Goal: Task Accomplishment & Management: Complete application form

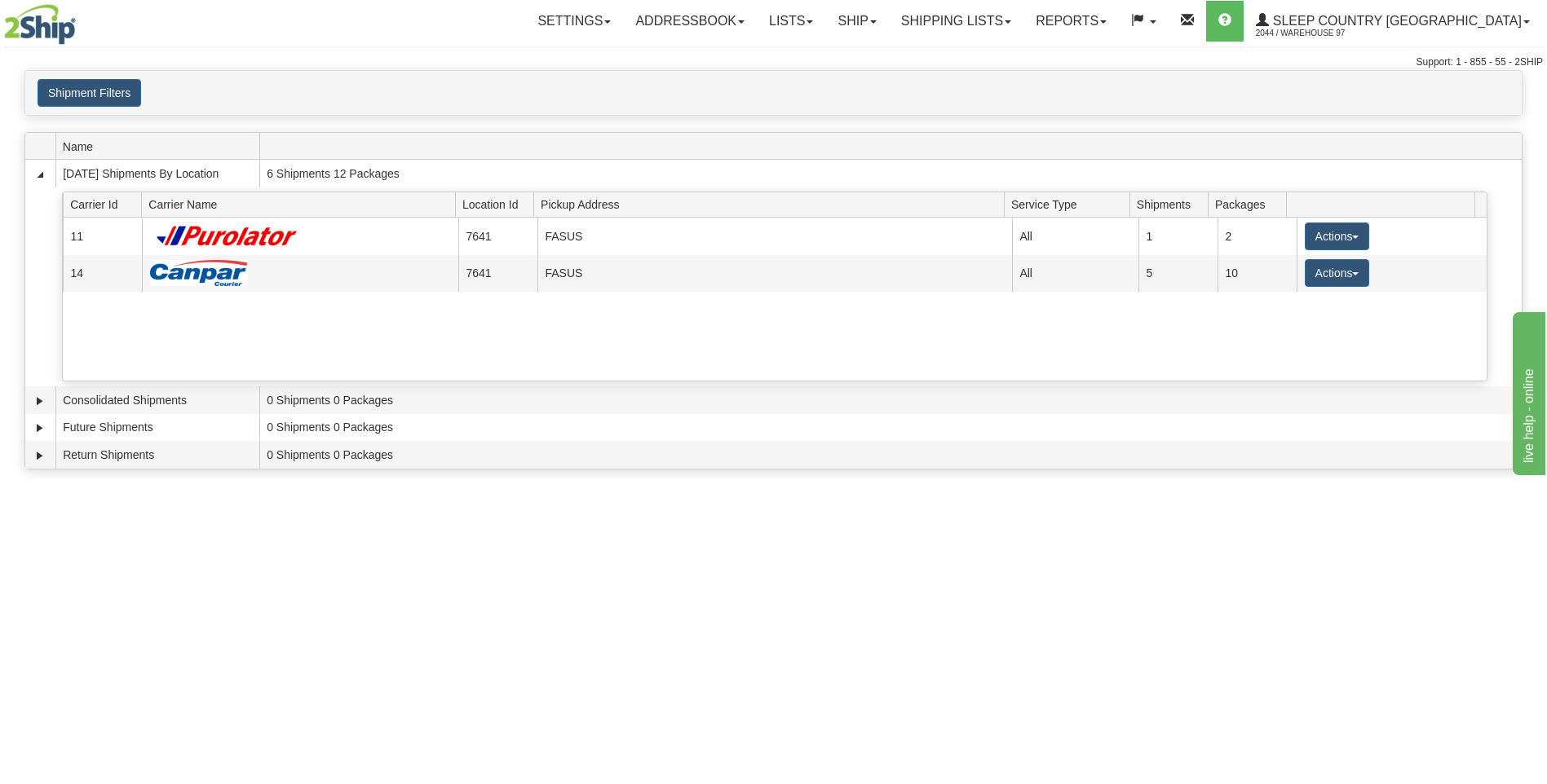
click at [1243, 758] on div "Toggle navigation Settings Shipping Preferences Fields Preferences New Recipien…" at bounding box center [773, 392] width 1547 height 784
click at [888, 19] on link "Ship" at bounding box center [856, 21] width 63 height 40
click at [819, 56] on span "Ship Screen" at bounding box center [788, 56] width 62 height 13
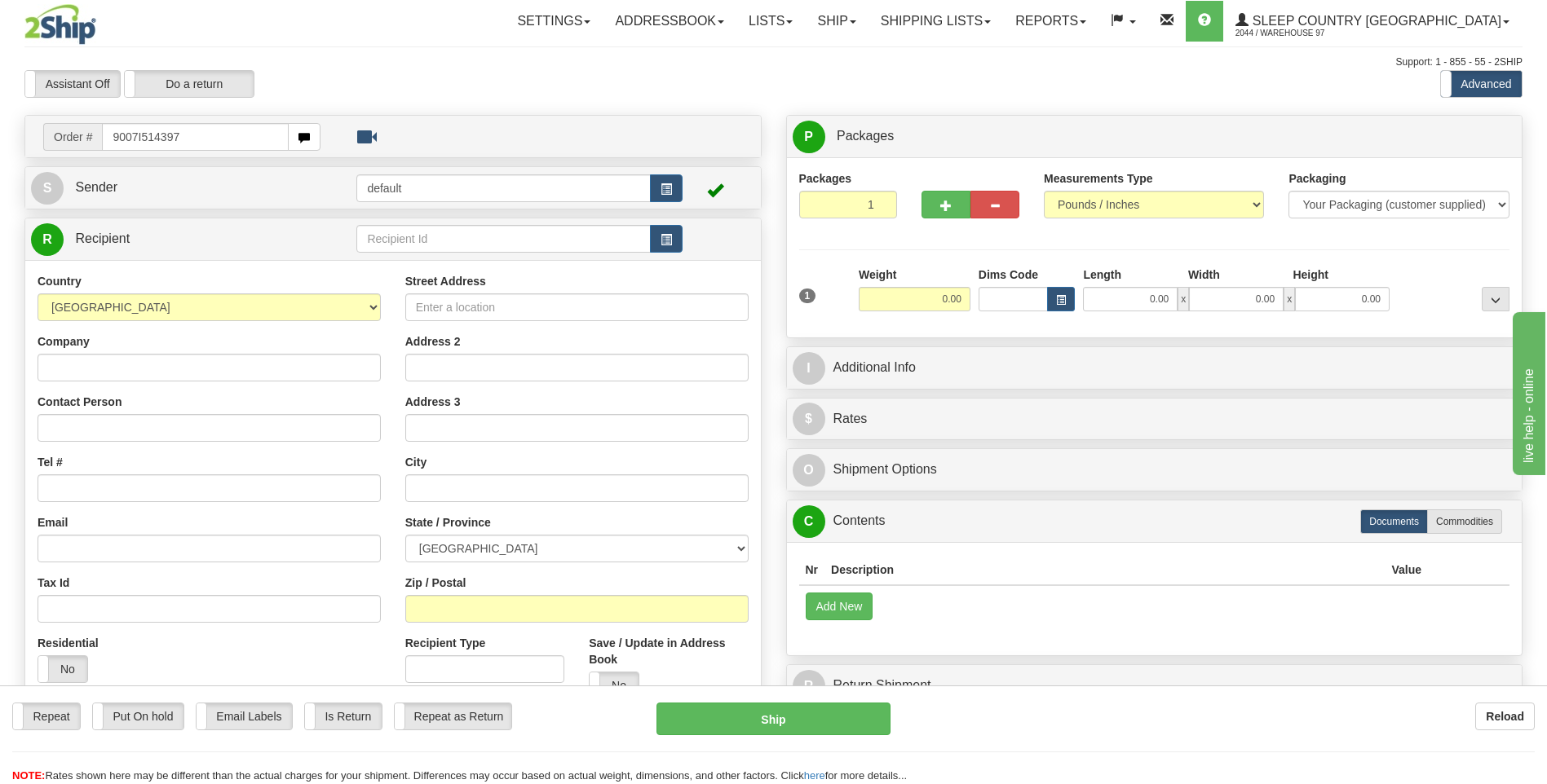
type input "9007I514397"
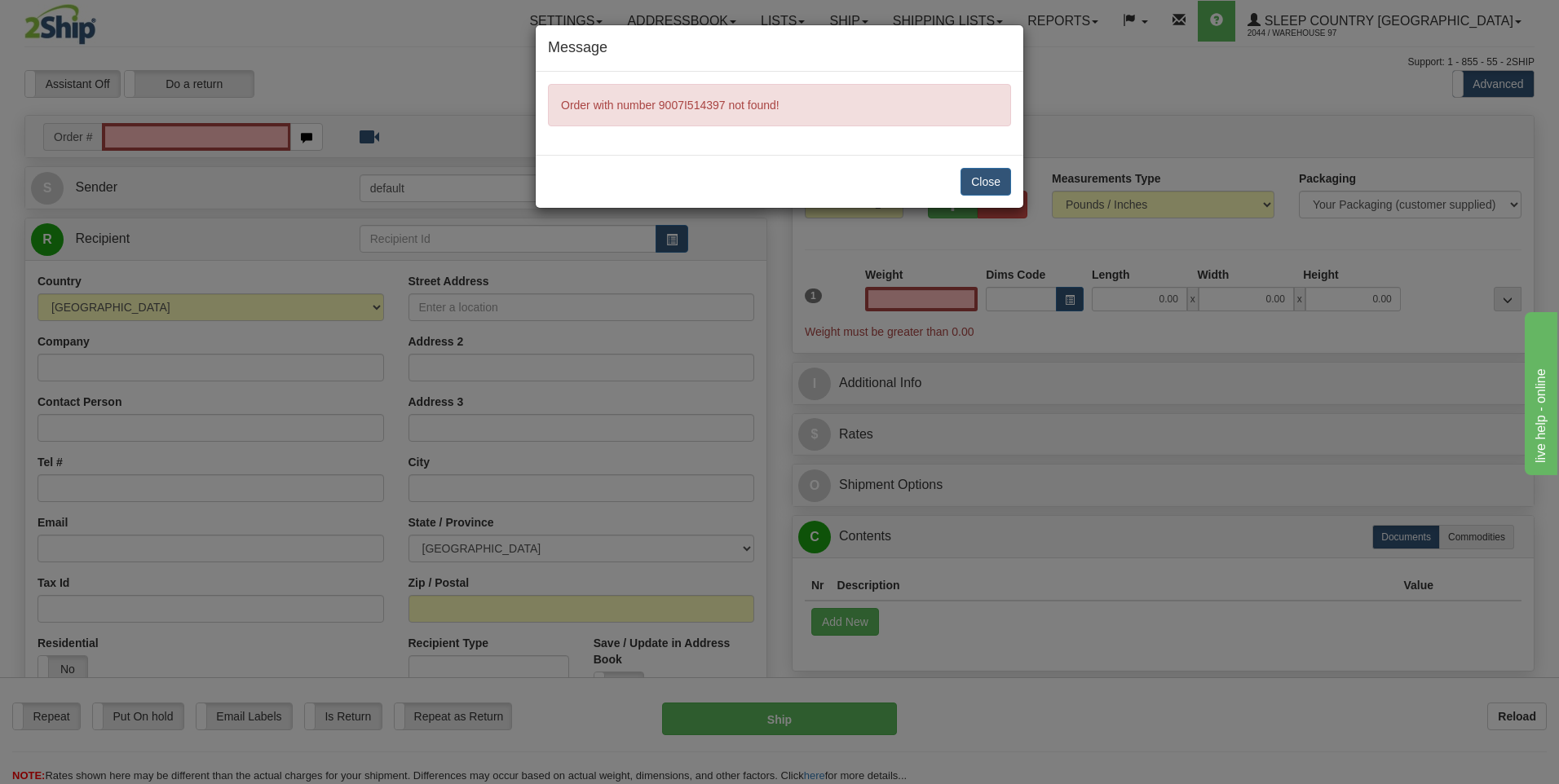
type input "0.00"
click at [981, 181] on button "Close" at bounding box center [986, 181] width 51 height 28
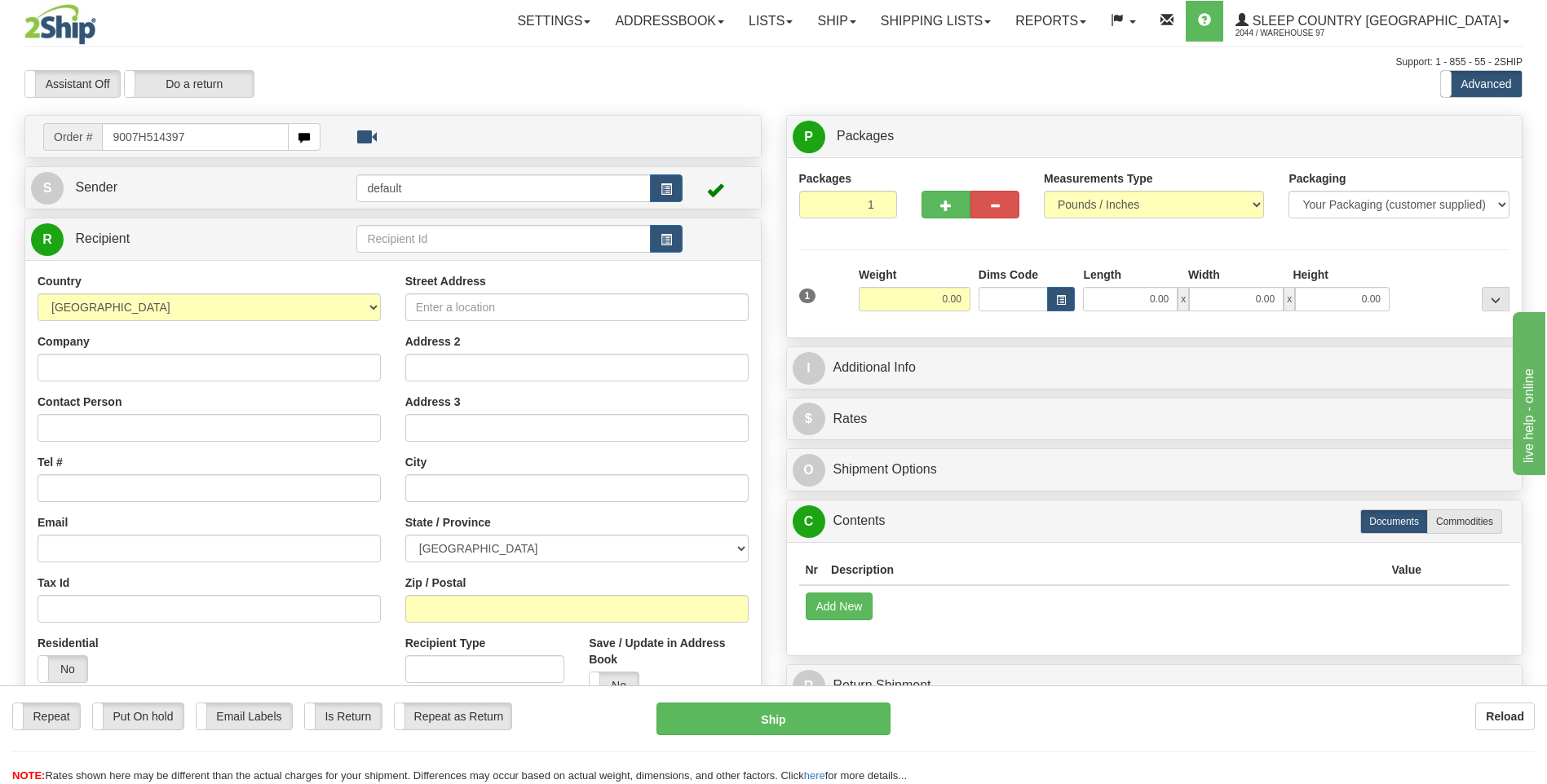
type input "9007H514397"
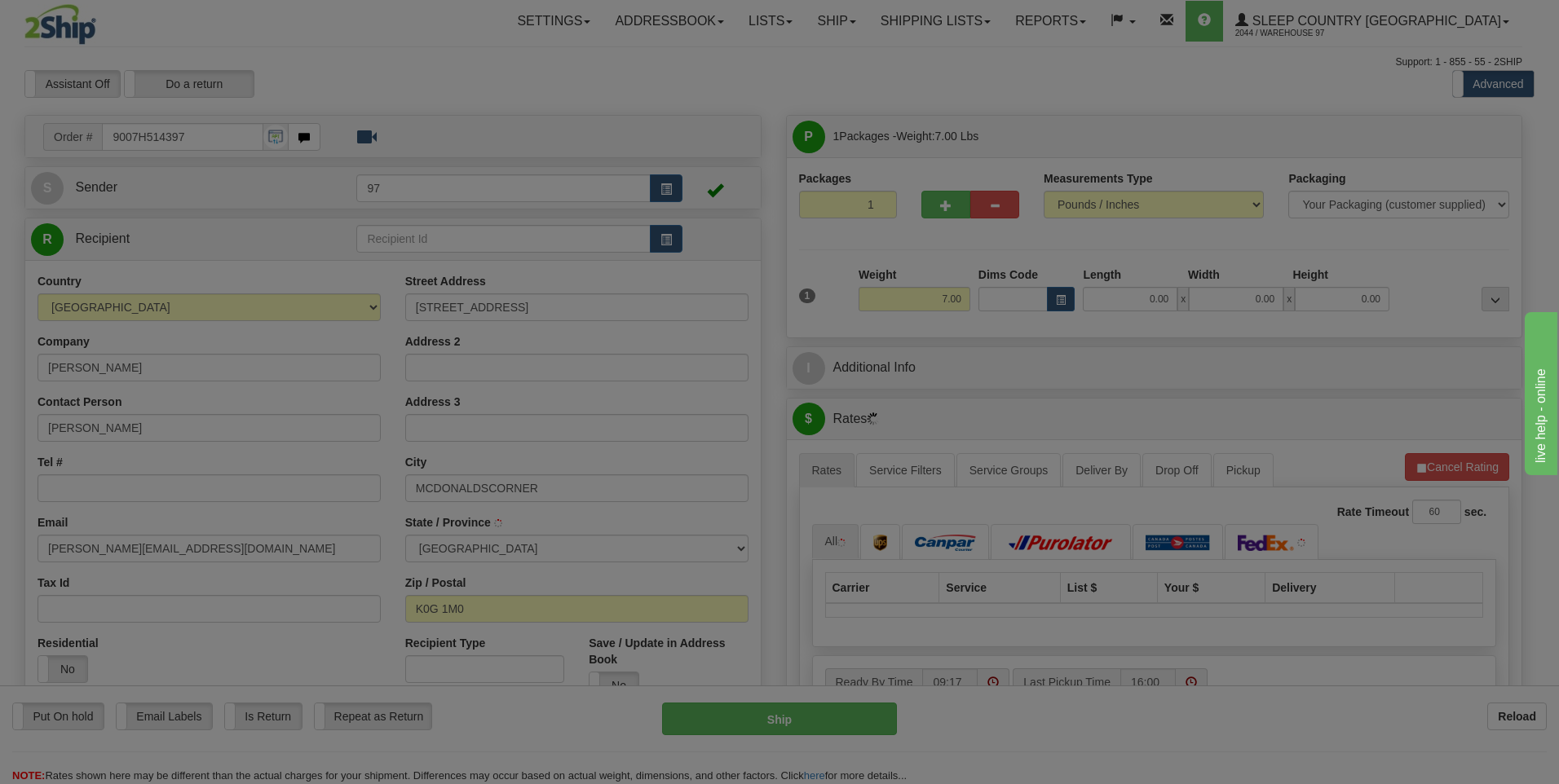
type input "MCDONALDS CORNERS"
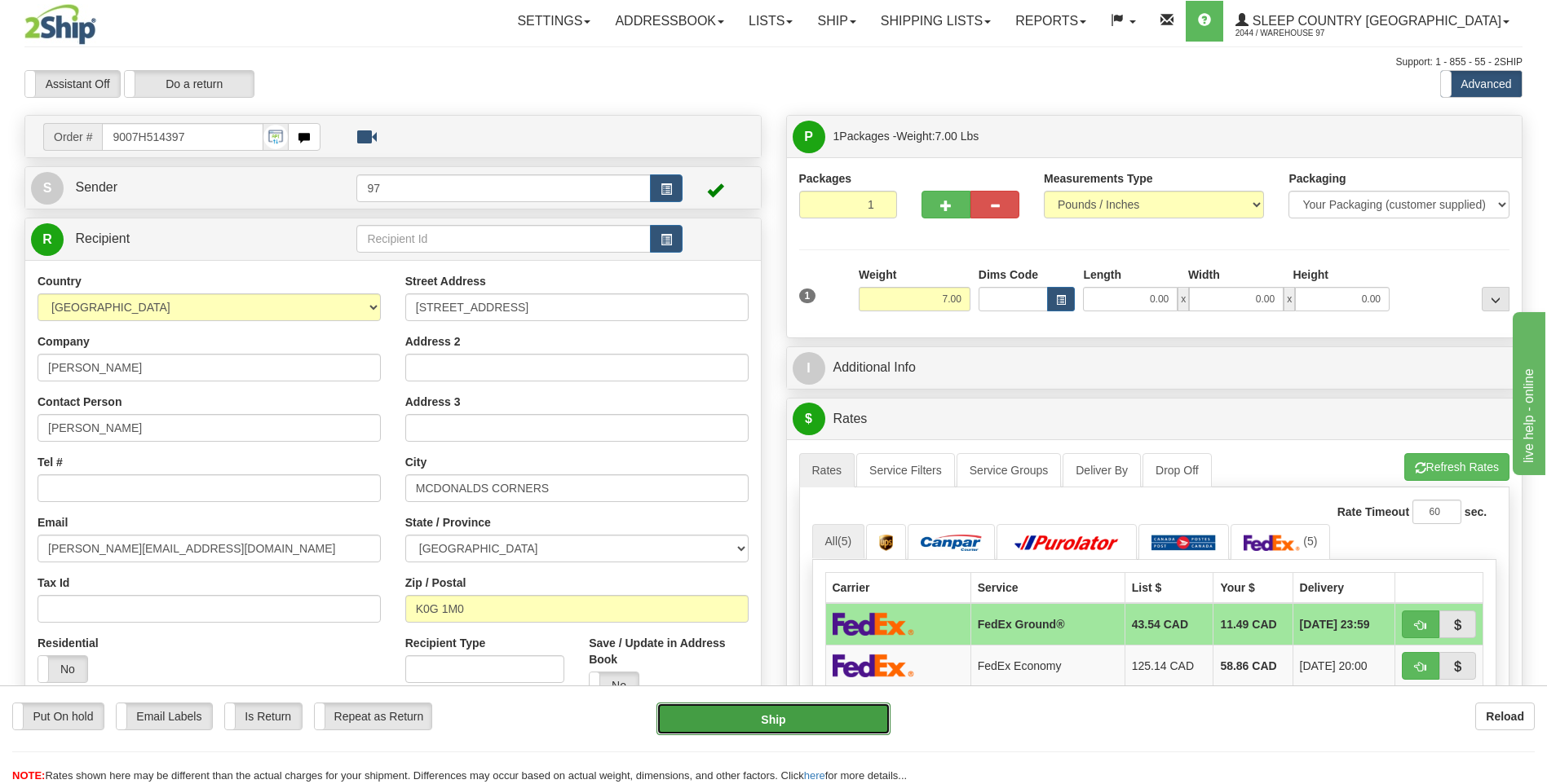
click at [857, 717] on button "Ship" at bounding box center [772, 719] width 233 height 33
type input "92"
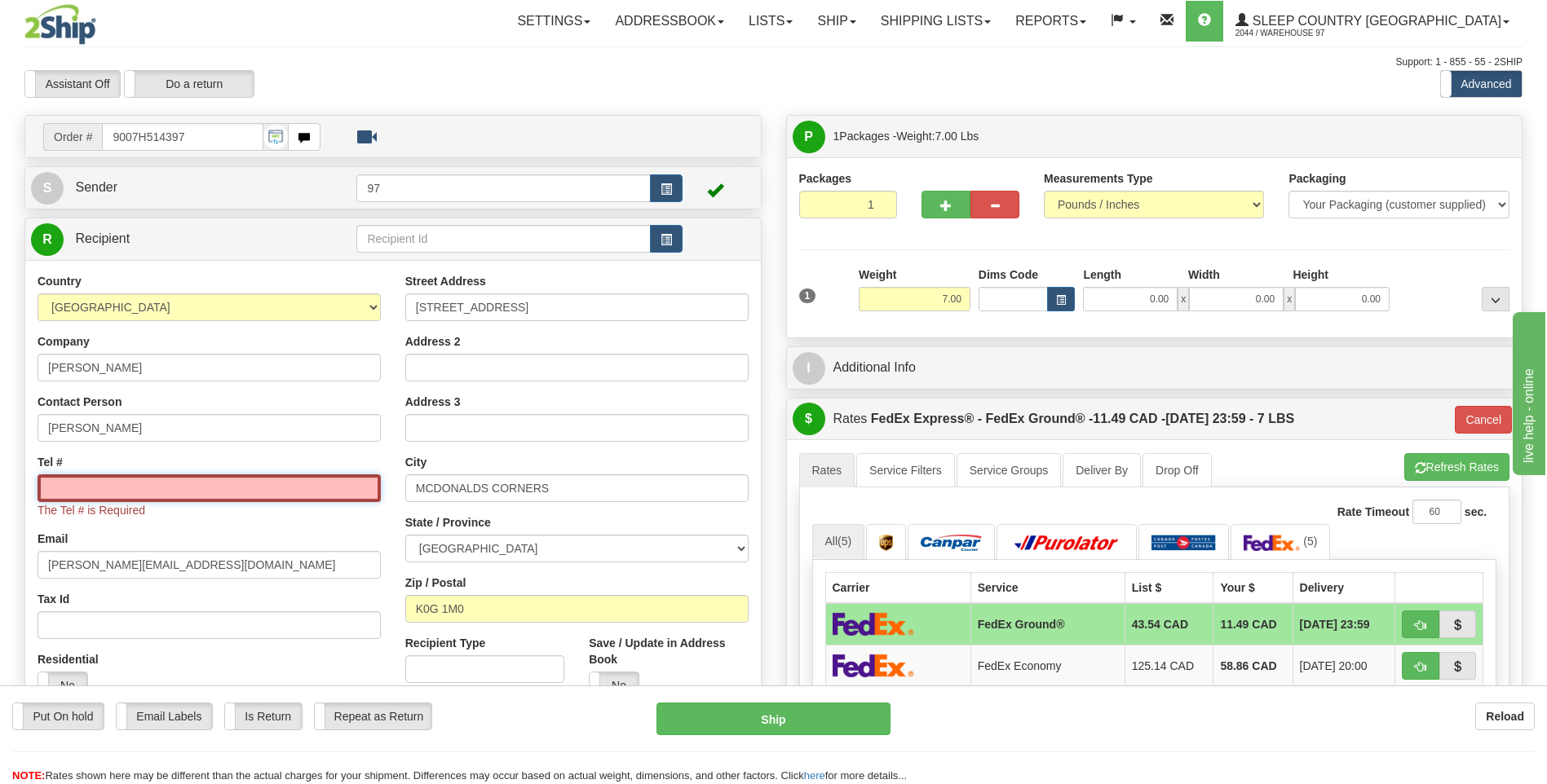
click at [99, 488] on input "Tel #" at bounding box center [210, 488] width 344 height 28
type input "6137491229"
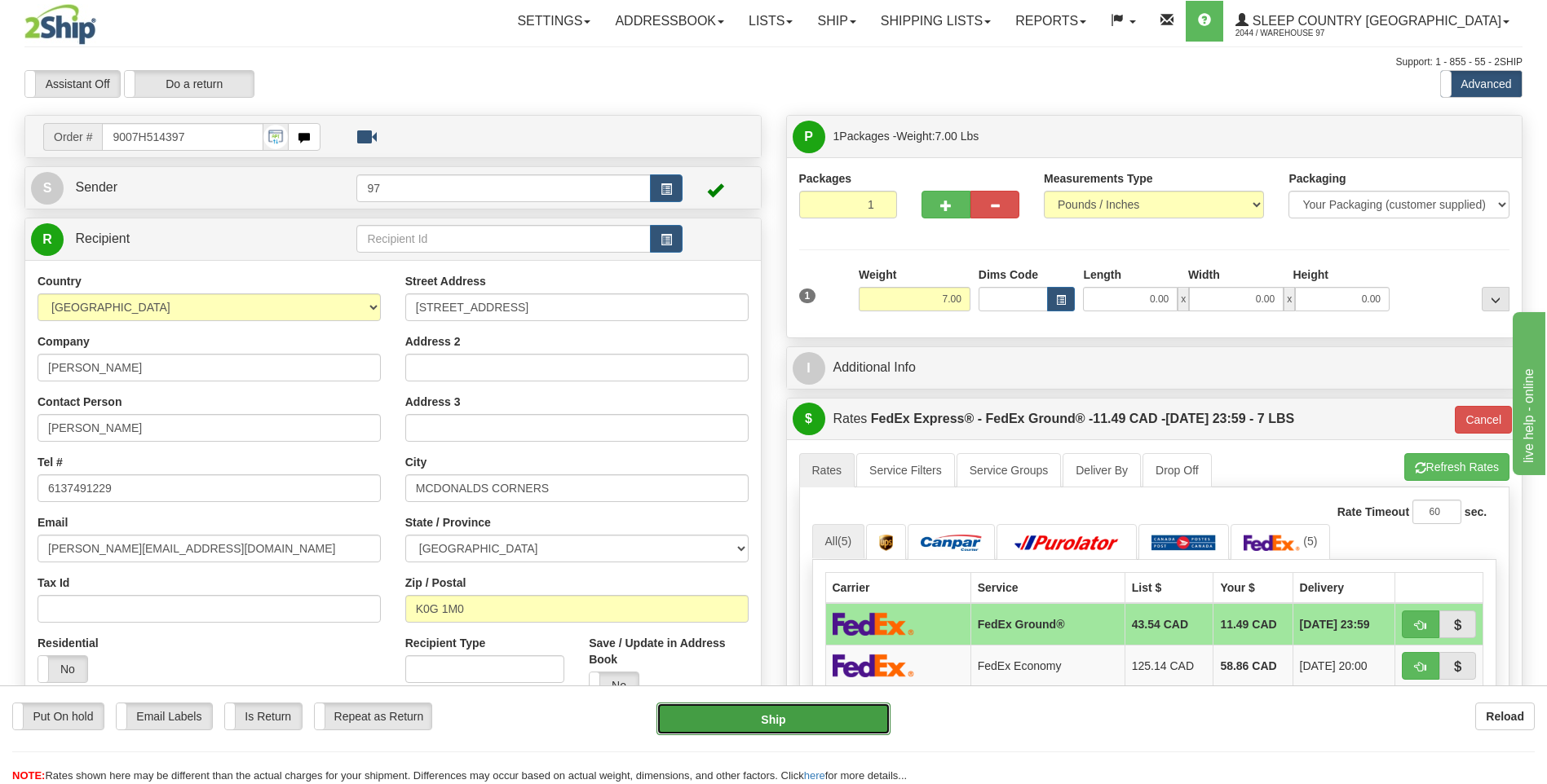
click at [727, 715] on button "Ship" at bounding box center [772, 719] width 233 height 33
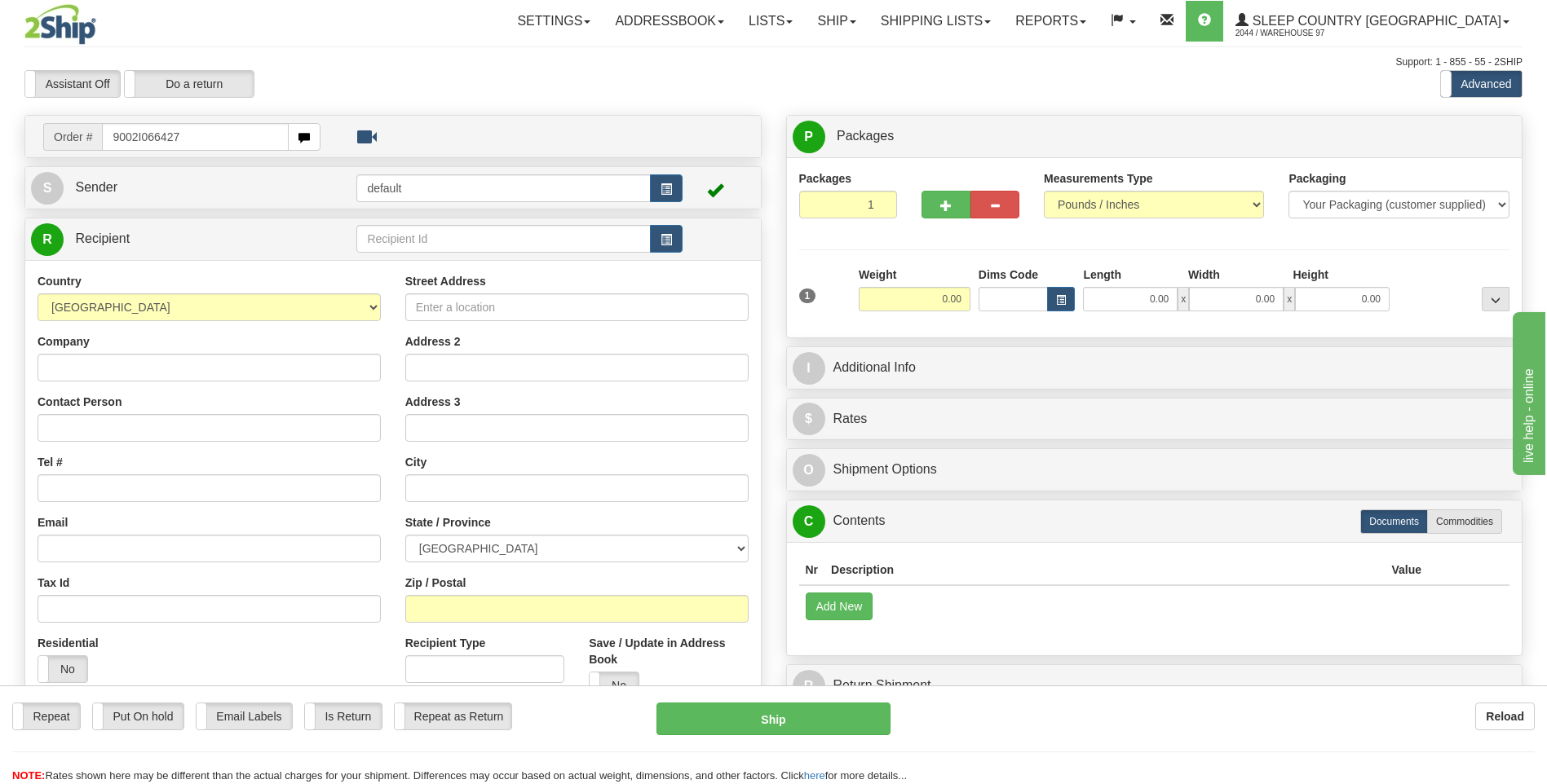
type input "9002I066427"
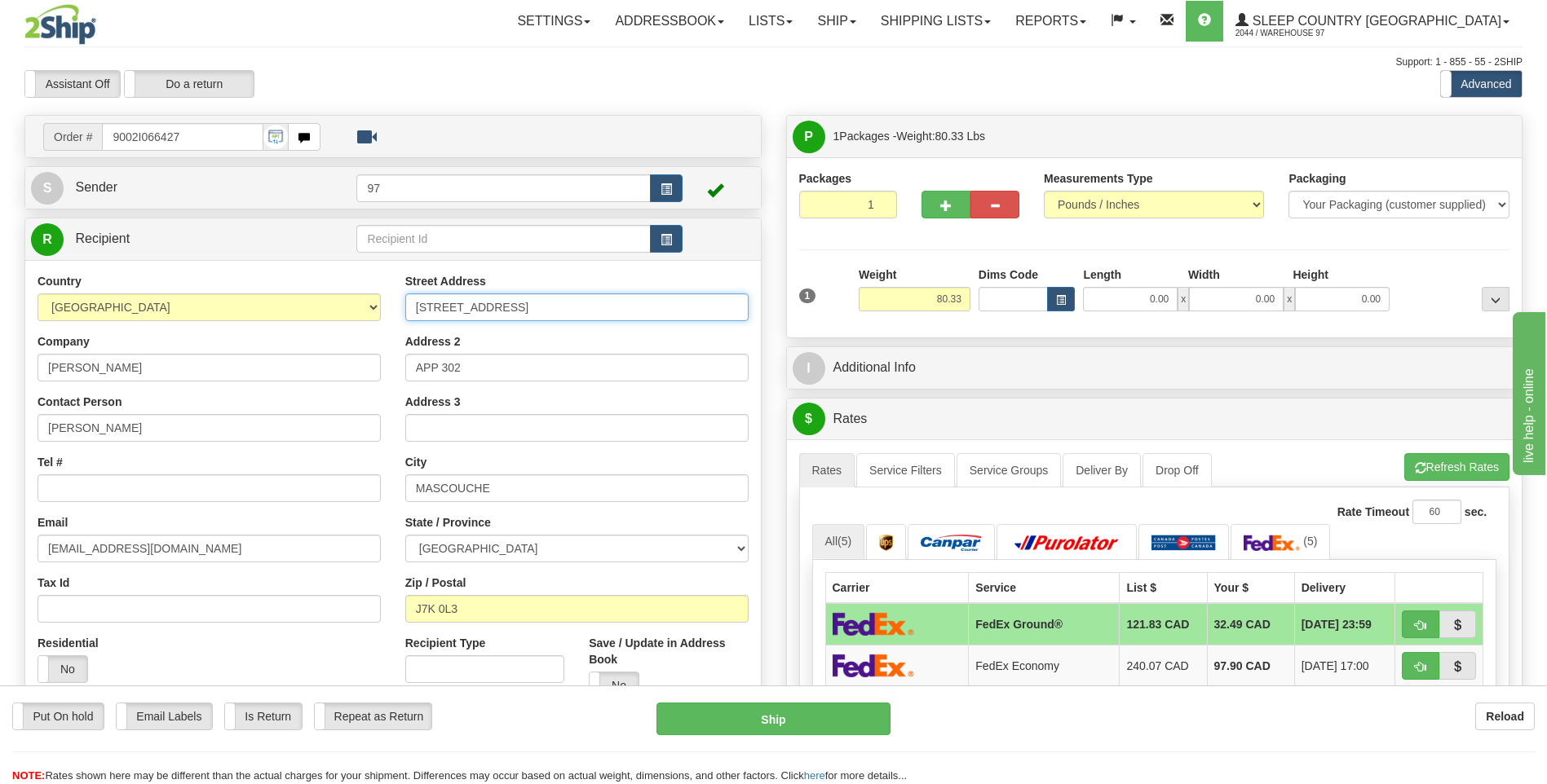
click at [415, 307] on input "2315 RUE VERSAILLES" at bounding box center [577, 307] width 344 height 28
click at [440, 305] on input "APP 302-2315 RUE VERSAILLES" at bounding box center [577, 307] width 344 height 28
click at [441, 307] on input "APP 302-2315 RUE VERSAILLES" at bounding box center [577, 307] width 344 height 28
click at [440, 307] on input "APP #302-2315 RUE VERSAILLES" at bounding box center [577, 307] width 344 height 28
click at [440, 308] on input "APP #302-2315 RUE VERSAILLES" at bounding box center [577, 307] width 344 height 28
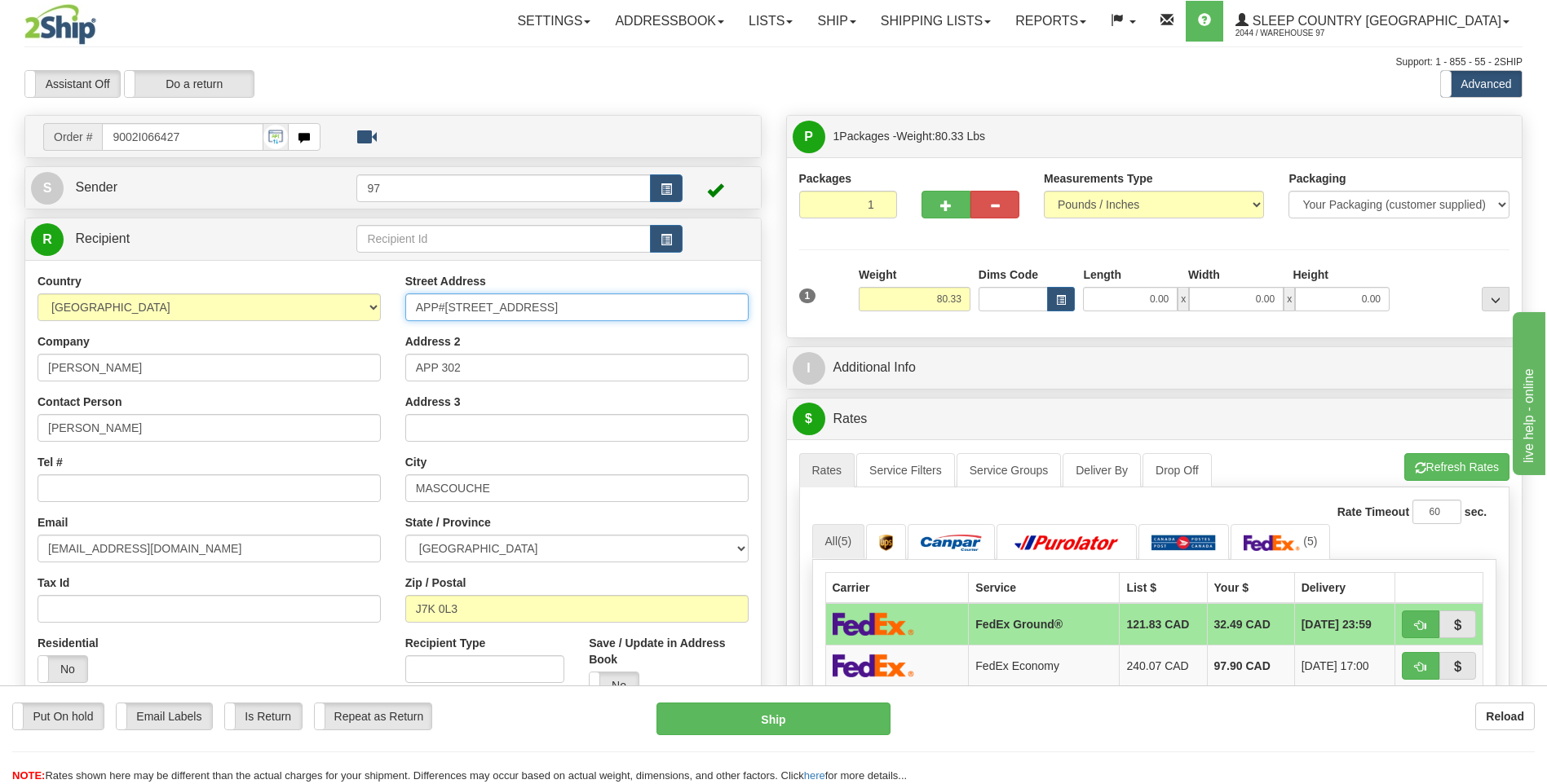
click at [443, 307] on input "APP#302-2315 RUE VERSAILLES" at bounding box center [577, 307] width 344 height 28
click at [440, 307] on input "APP# 302-2315 RUE VERSAILLES" at bounding box center [577, 307] width 344 height 28
type input "APP 302-2315 RUE VERSAILLES"
drag, startPoint x: 462, startPoint y: 367, endPoint x: 398, endPoint y: 365, distance: 64.0
click at [401, 368] on div "Street Address APP 302-2315 RUE VERSAILLES Address 2 APP 302 Address 3 City MAS…" at bounding box center [577, 492] width 368 height 439
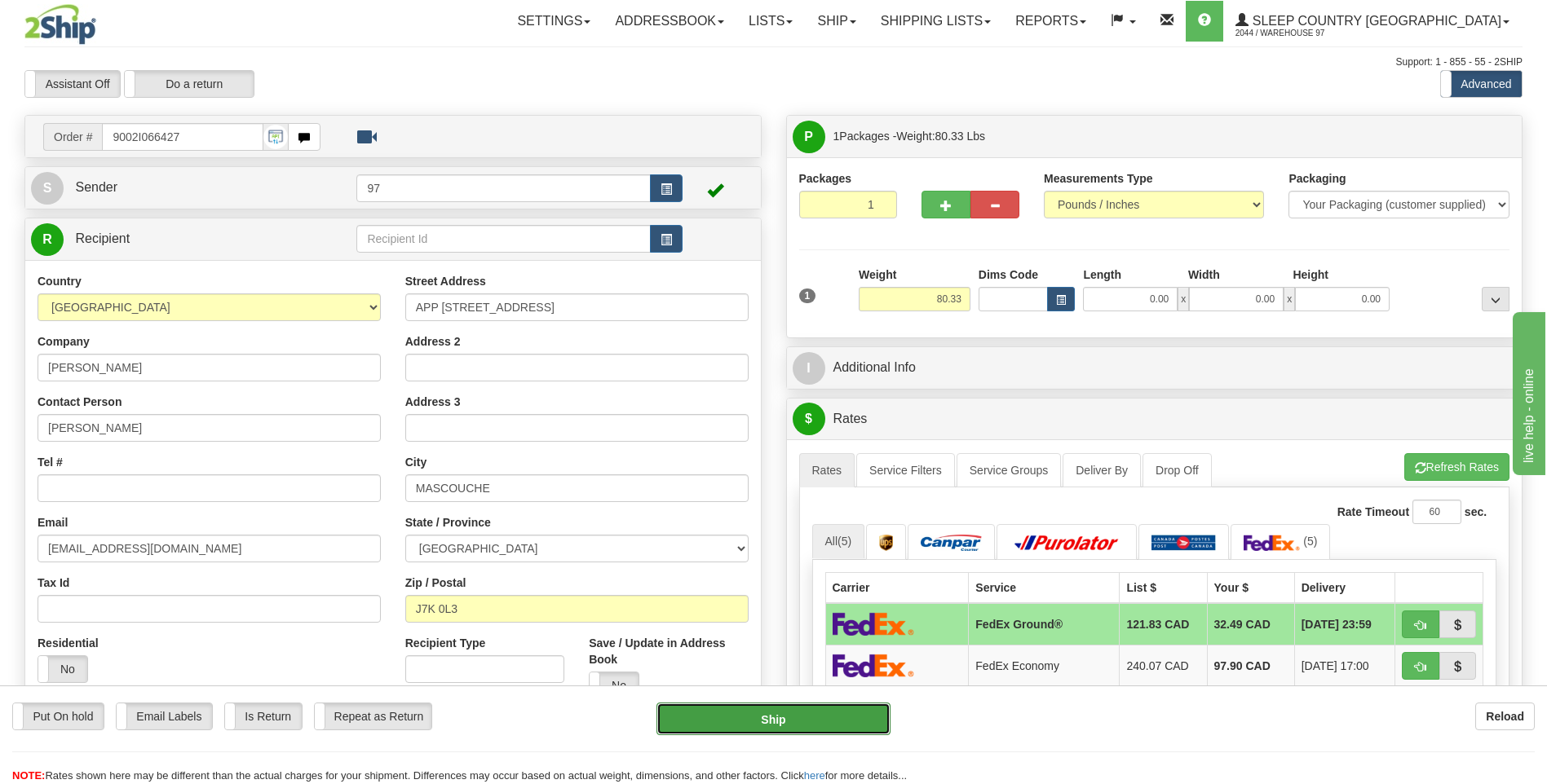
click at [851, 721] on button "Ship" at bounding box center [772, 719] width 233 height 33
type input "92"
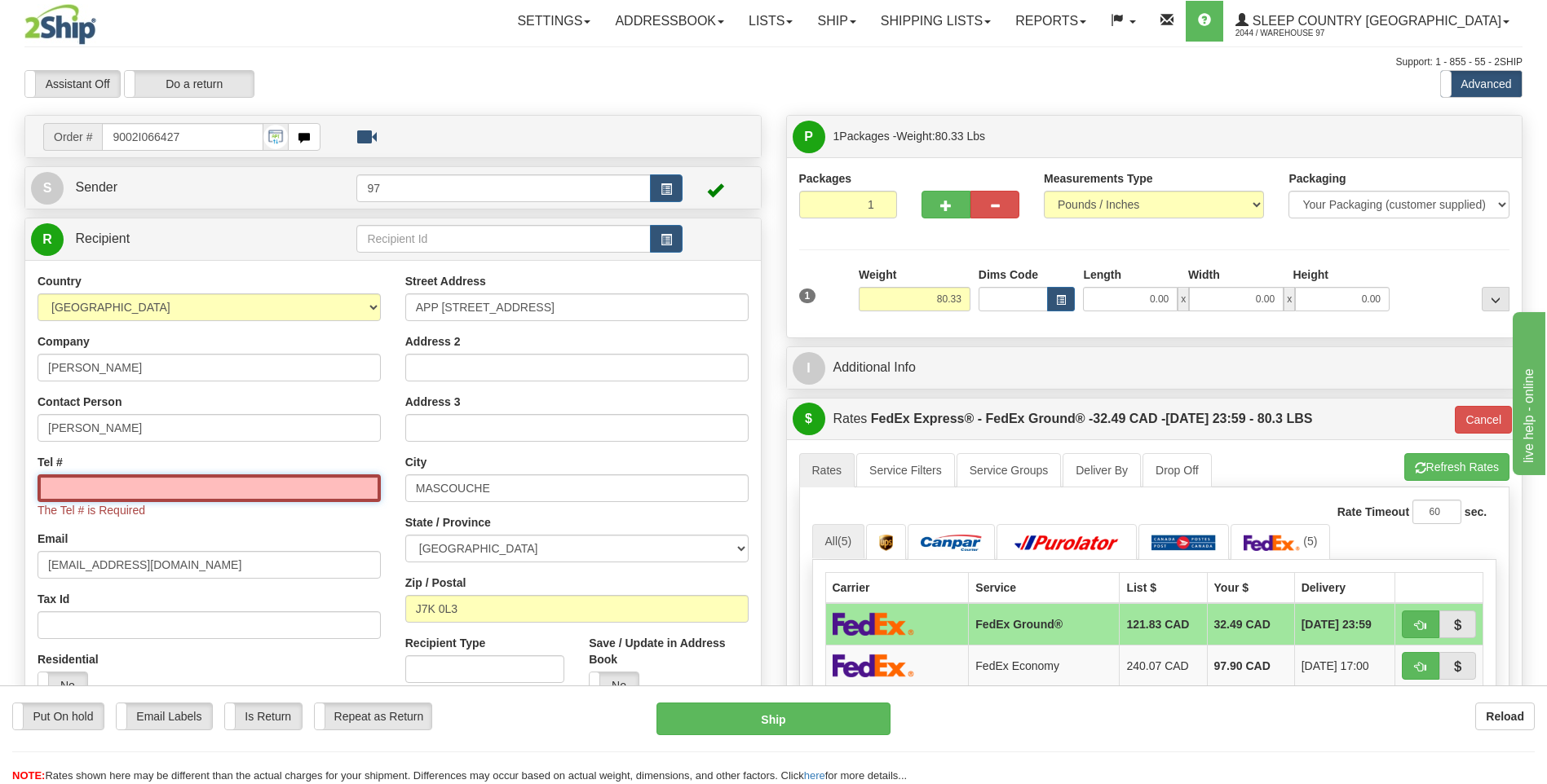
click at [78, 493] on input "Tel #" at bounding box center [210, 488] width 344 height 28
type input "6137491229"
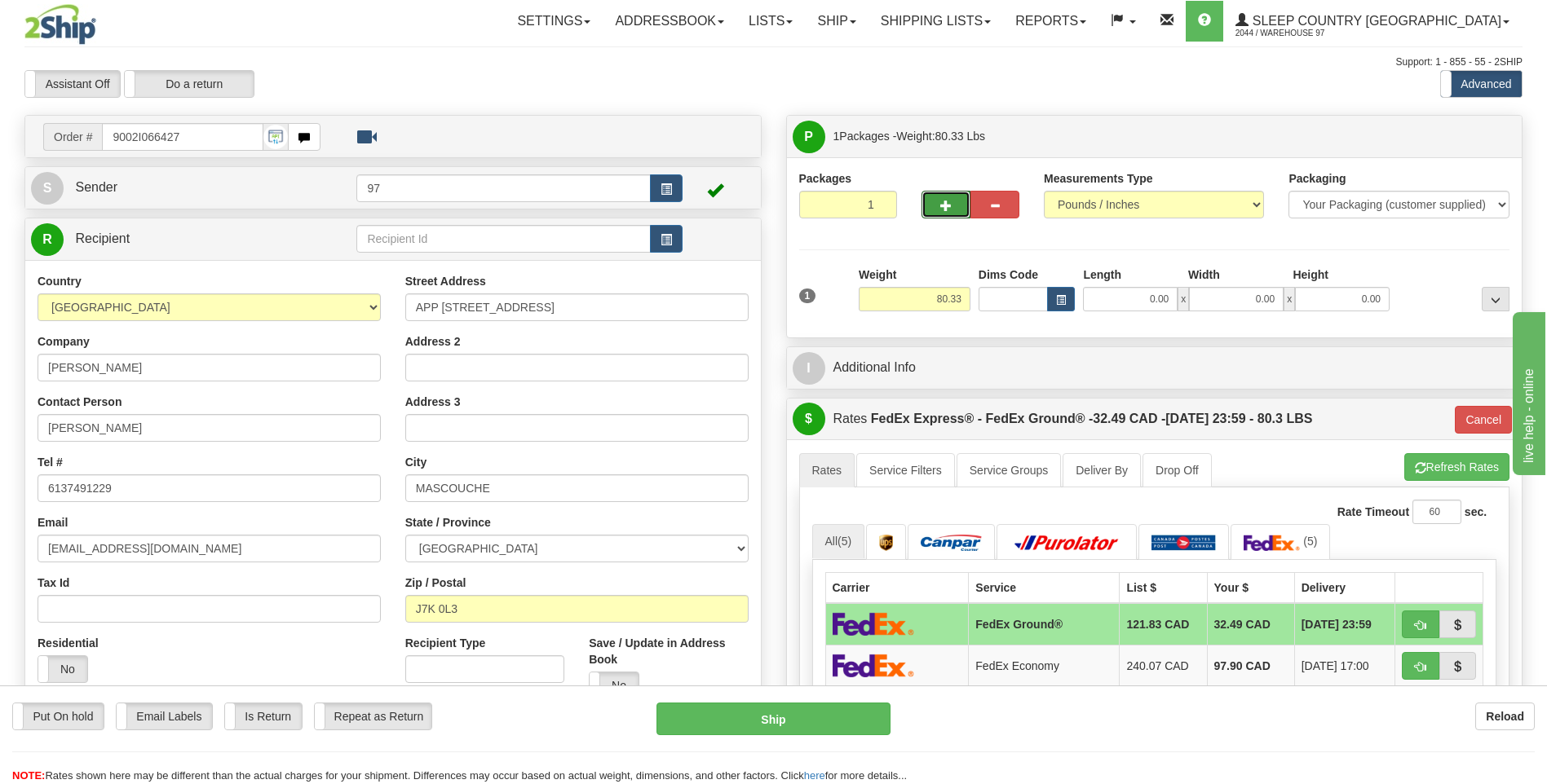
click at [946, 203] on span "button" at bounding box center [946, 205] width 12 height 11
type input "2"
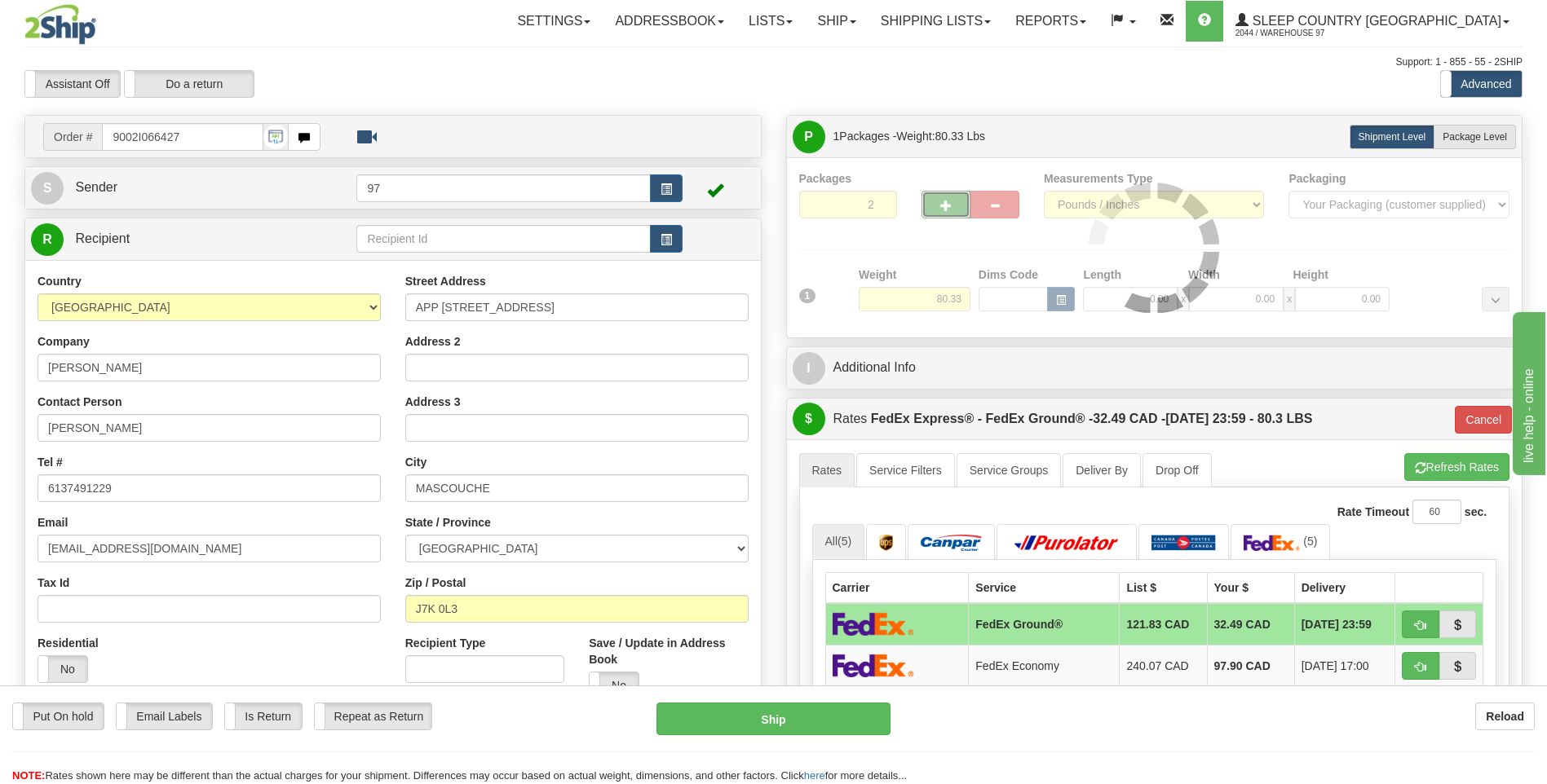
type input "92"
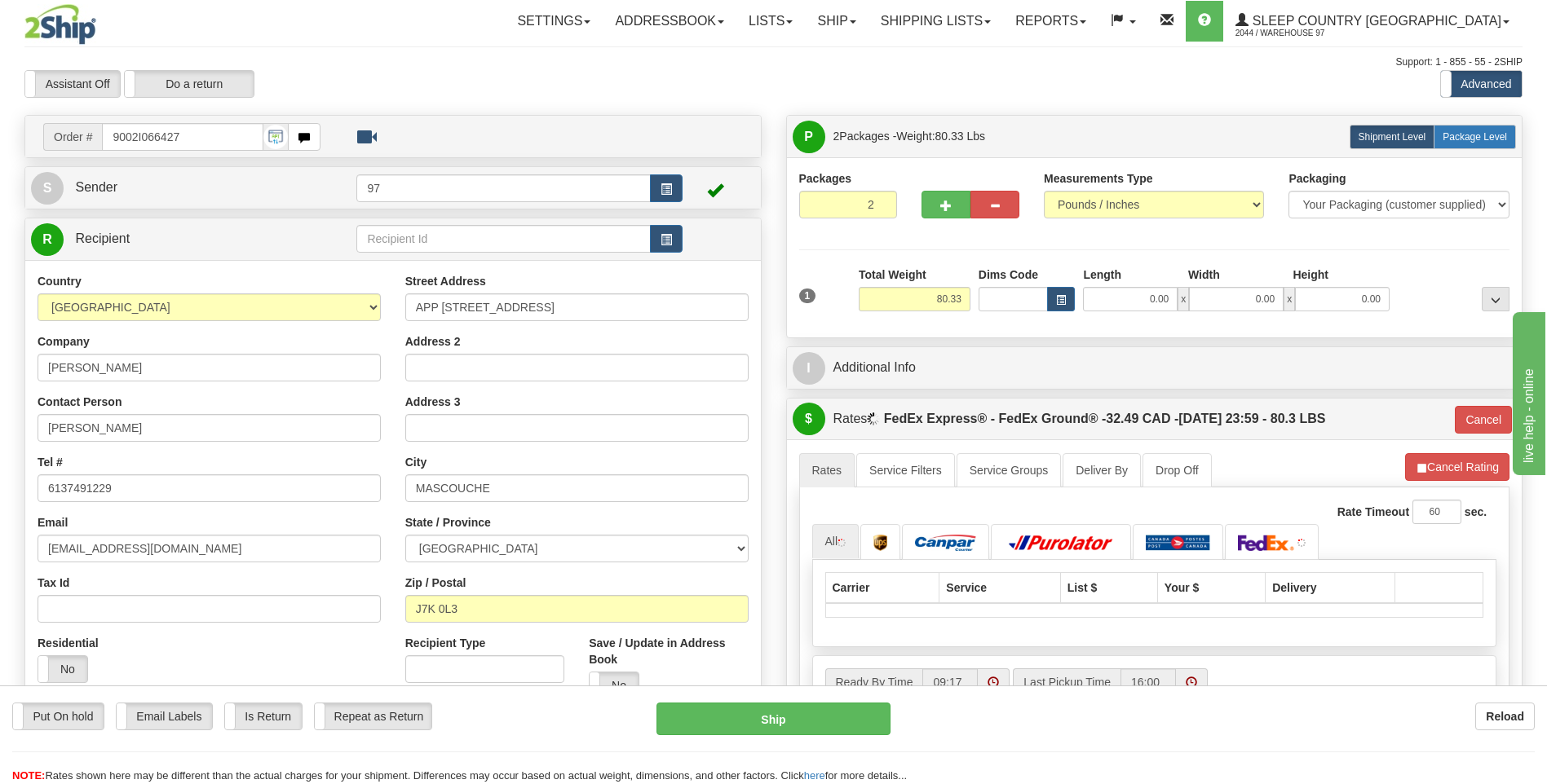
click at [1480, 131] on span "Package Level" at bounding box center [1475, 137] width 64 height 12
radio input "true"
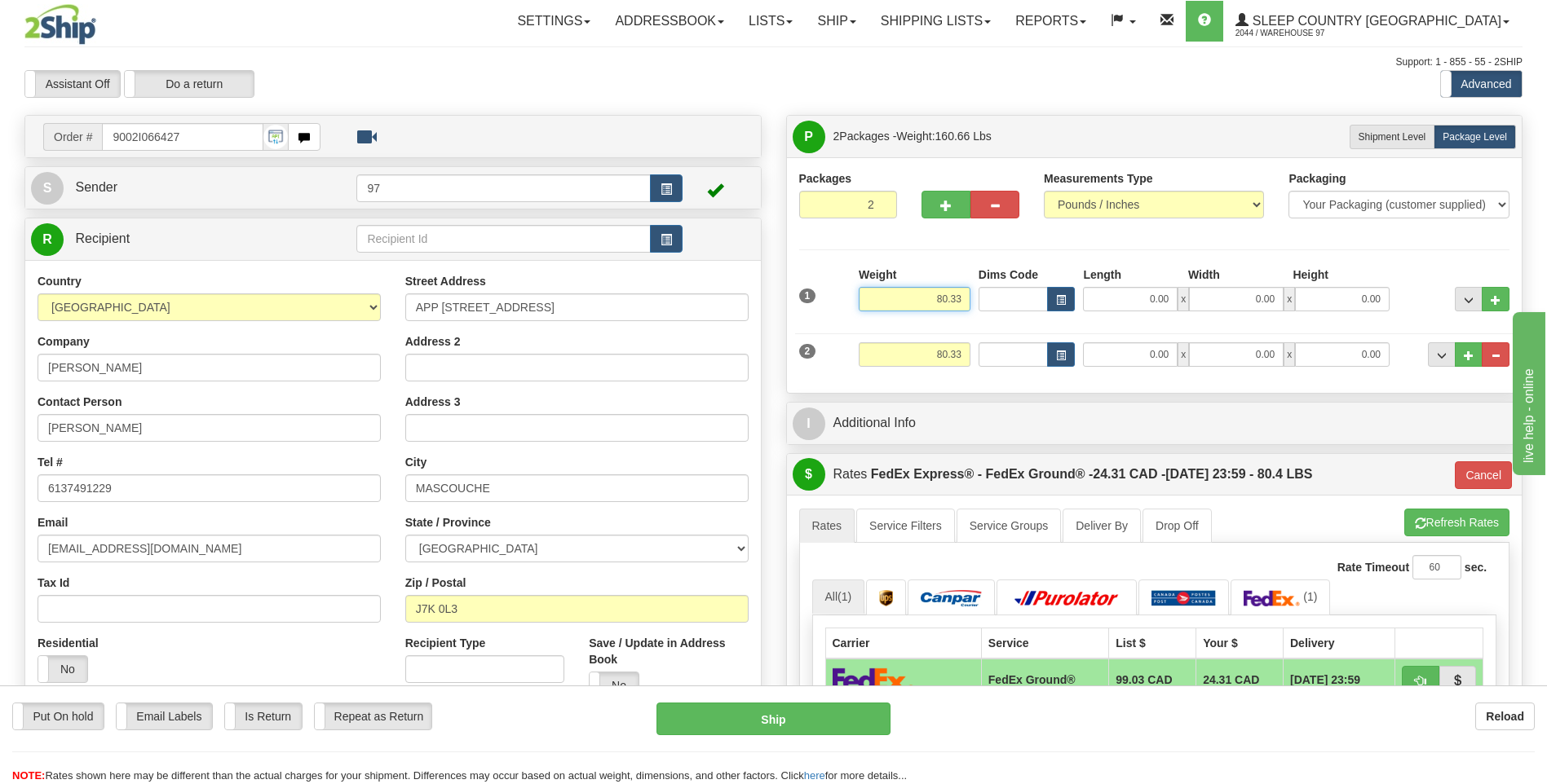
drag, startPoint x: 947, startPoint y: 299, endPoint x: 932, endPoint y: 300, distance: 15.0
click at [932, 300] on input "80.33" at bounding box center [915, 299] width 112 height 24
type input "78.33"
type input "92"
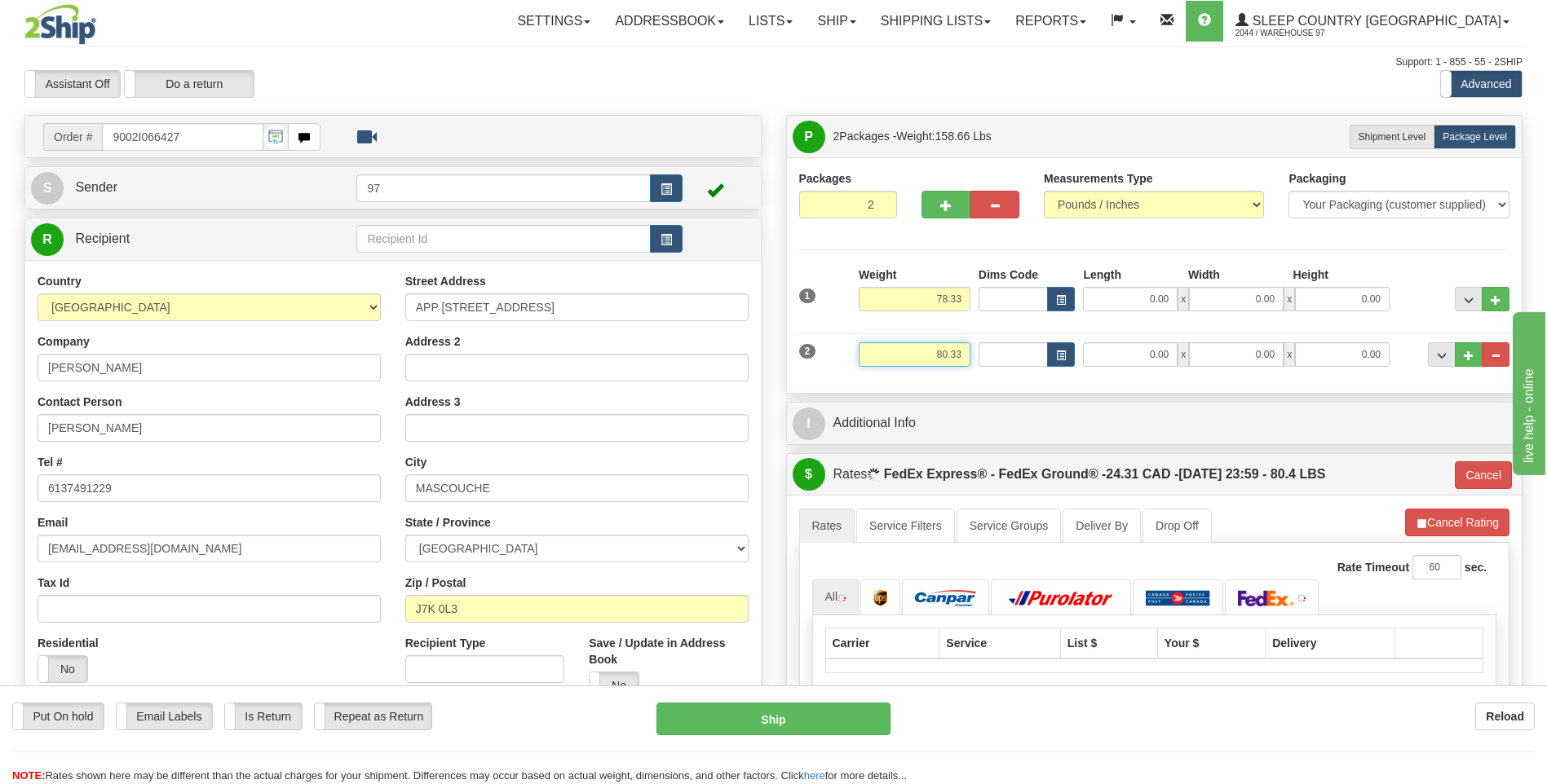
drag, startPoint x: 962, startPoint y: 356, endPoint x: 919, endPoint y: 354, distance: 43.0
click at [919, 354] on input "80.33" at bounding box center [915, 355] width 112 height 24
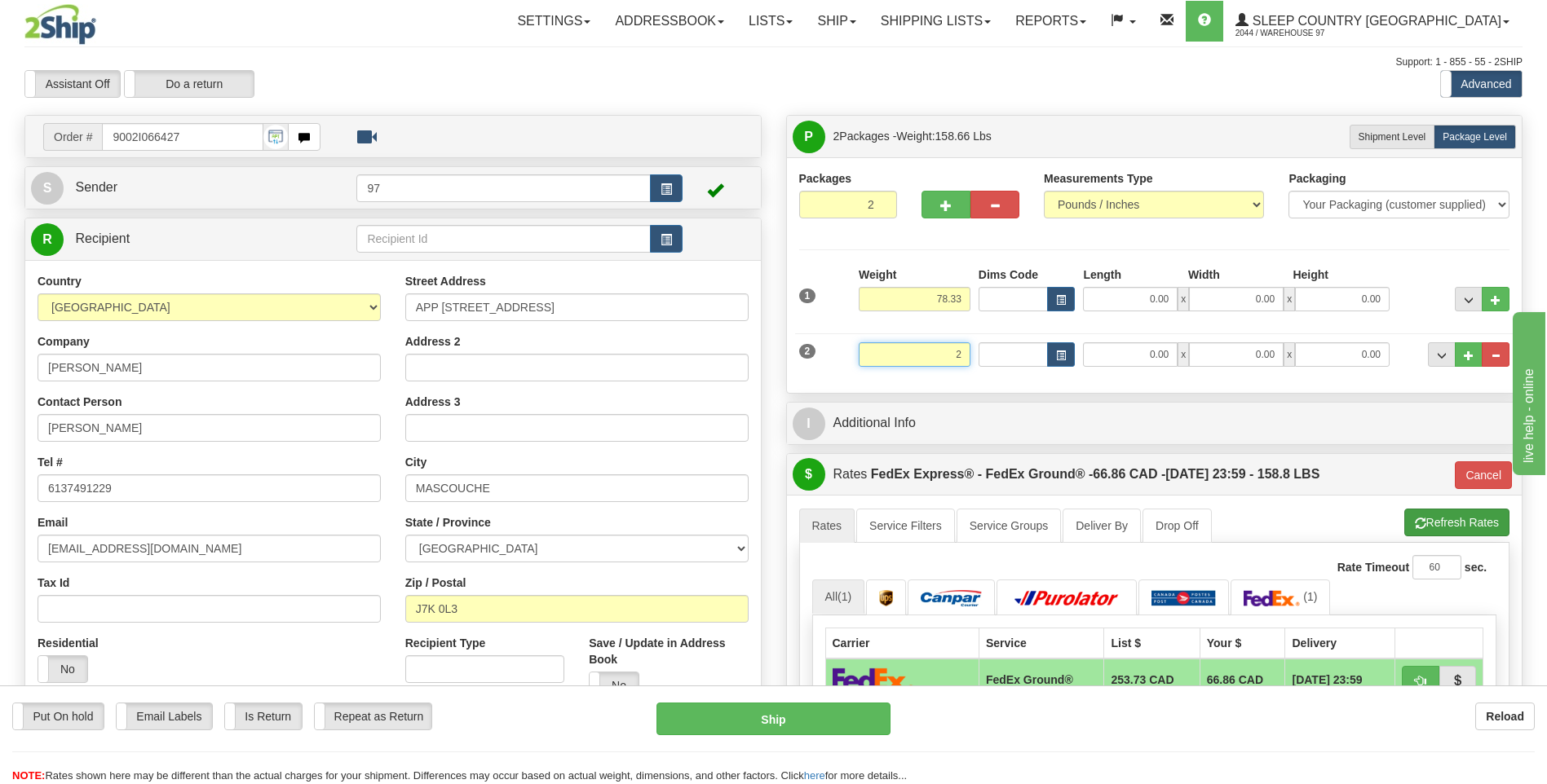
type input "2"
type input "92"
type input "2.00"
click at [1435, 523] on li "Refresh Rates Cancel Rating" at bounding box center [1456, 522] width 105 height 28
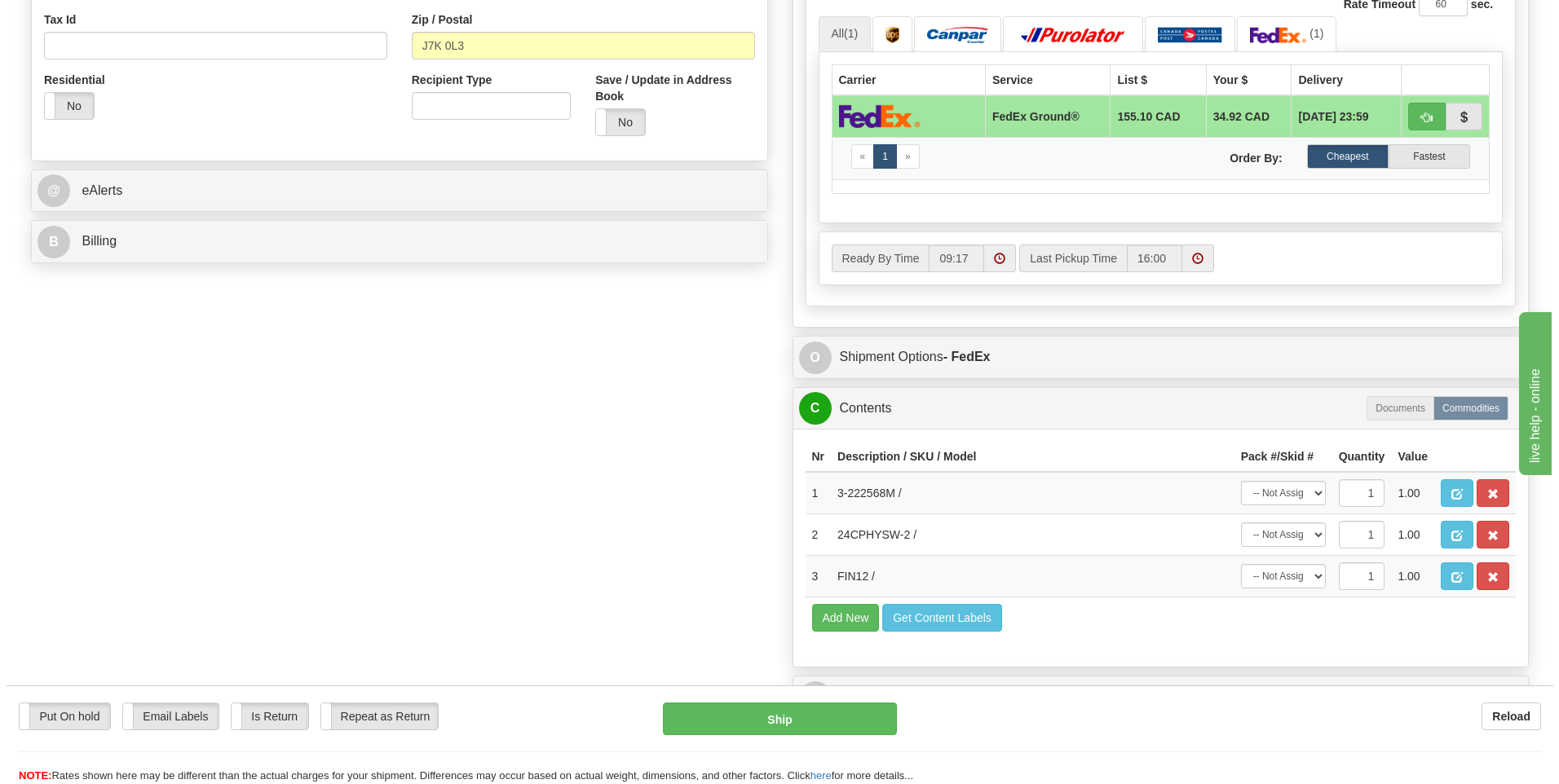
scroll to position [571, 0]
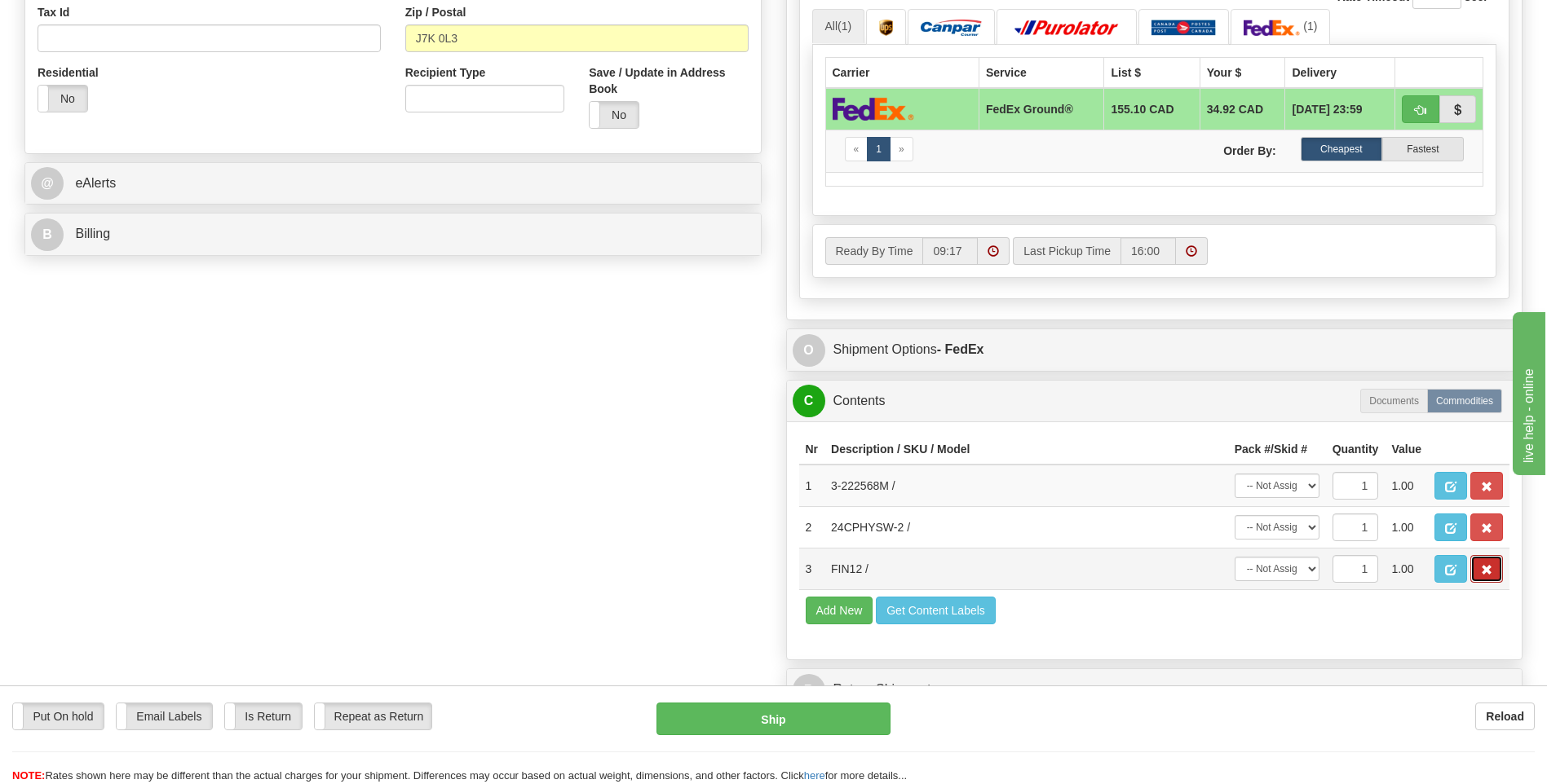
click at [1488, 565] on span "button" at bounding box center [1486, 570] width 12 height 11
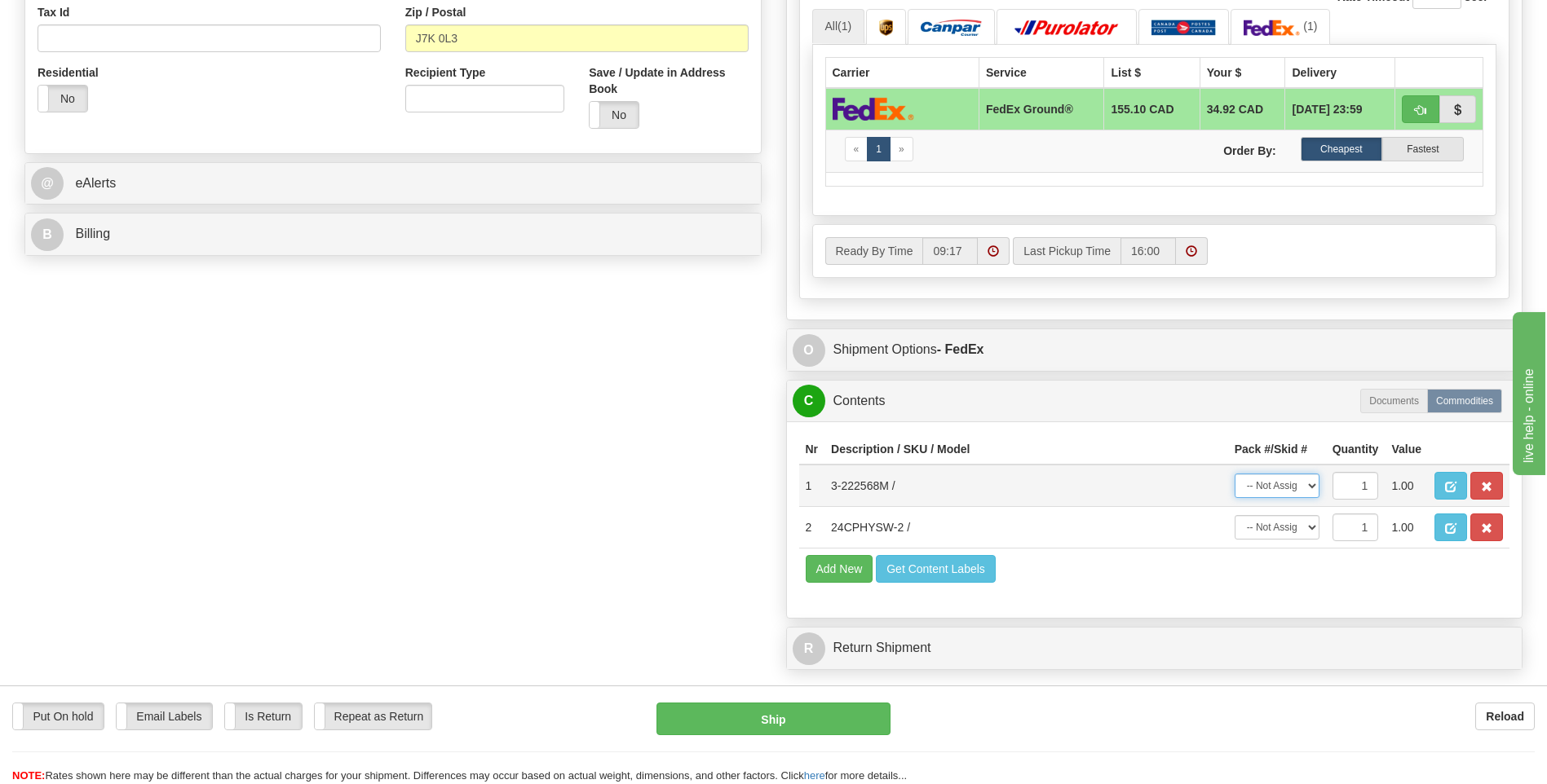
click at [1310, 486] on select "-- Not Assigned -- Package 1 Package 2" at bounding box center [1277, 486] width 85 height 24
select select "0"
click at [1235, 474] on select "-- Not Assigned -- Package 1 Package 2" at bounding box center [1277, 486] width 85 height 24
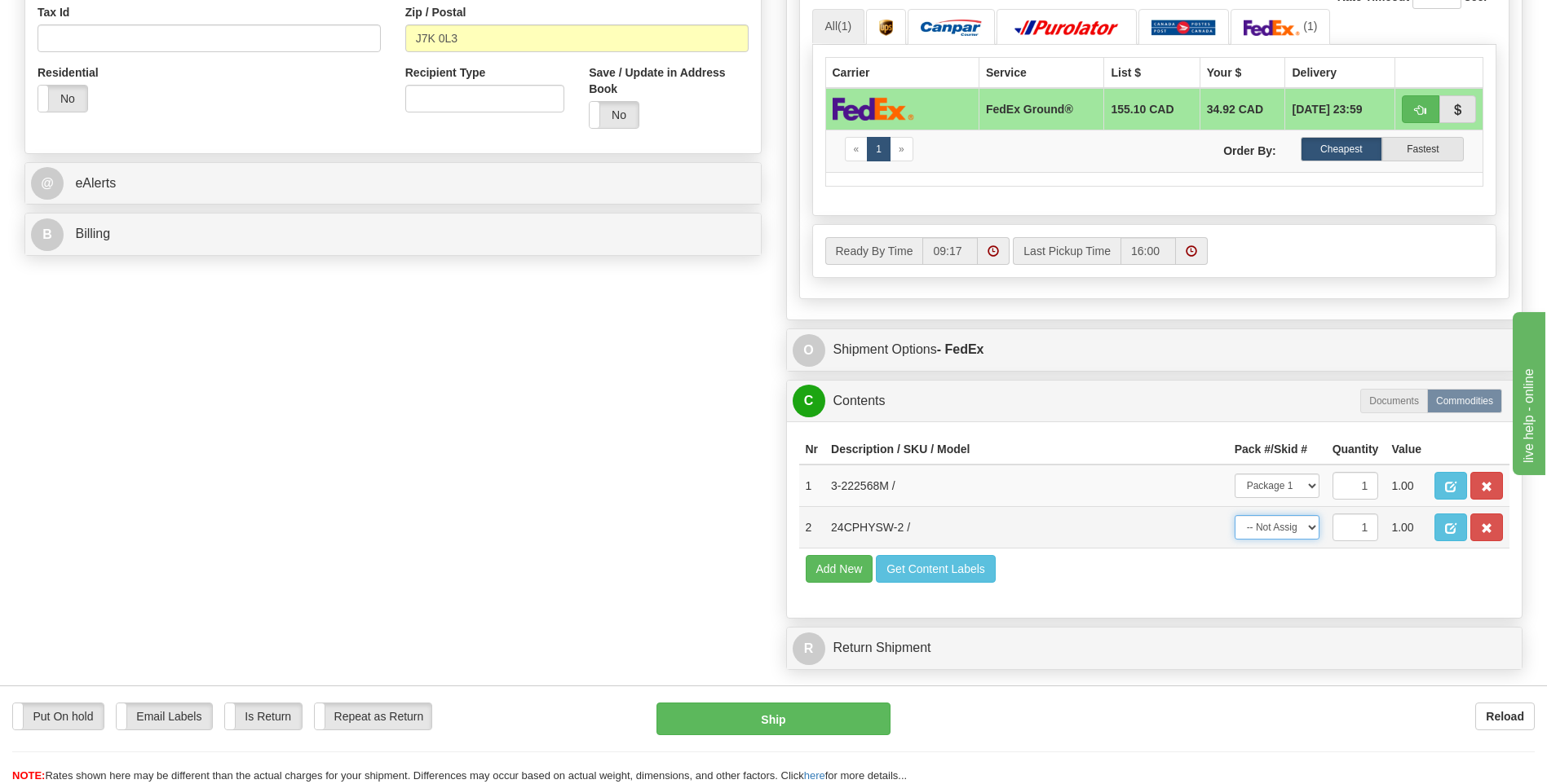
click at [1314, 527] on select "-- Not Assigned -- Package 1 Package 2" at bounding box center [1277, 527] width 85 height 24
select select "1"
click at [1235, 515] on select "-- Not Assigned -- Package 1 Package 2" at bounding box center [1277, 527] width 85 height 24
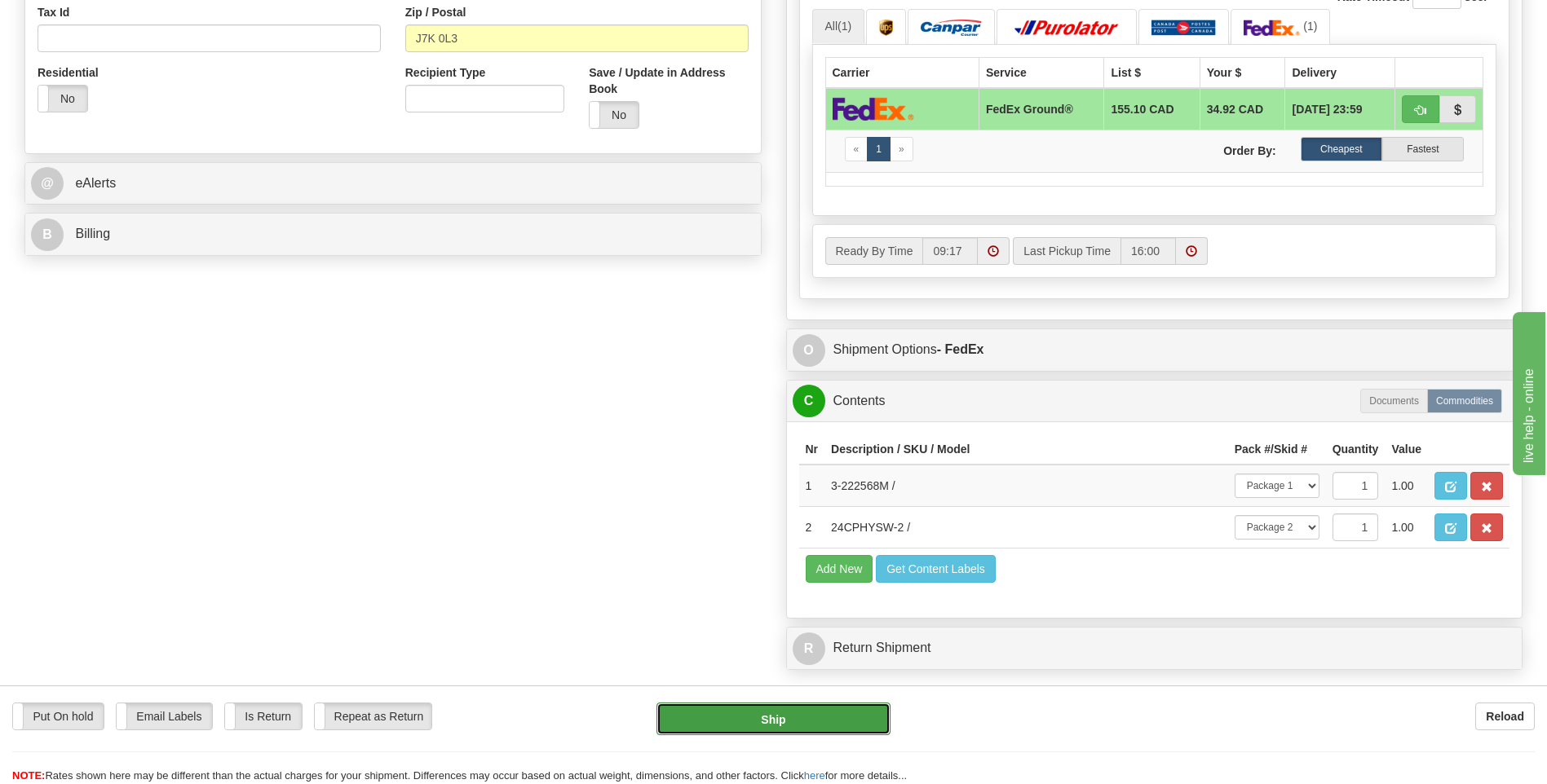
click at [866, 726] on button "Ship" at bounding box center [772, 719] width 233 height 33
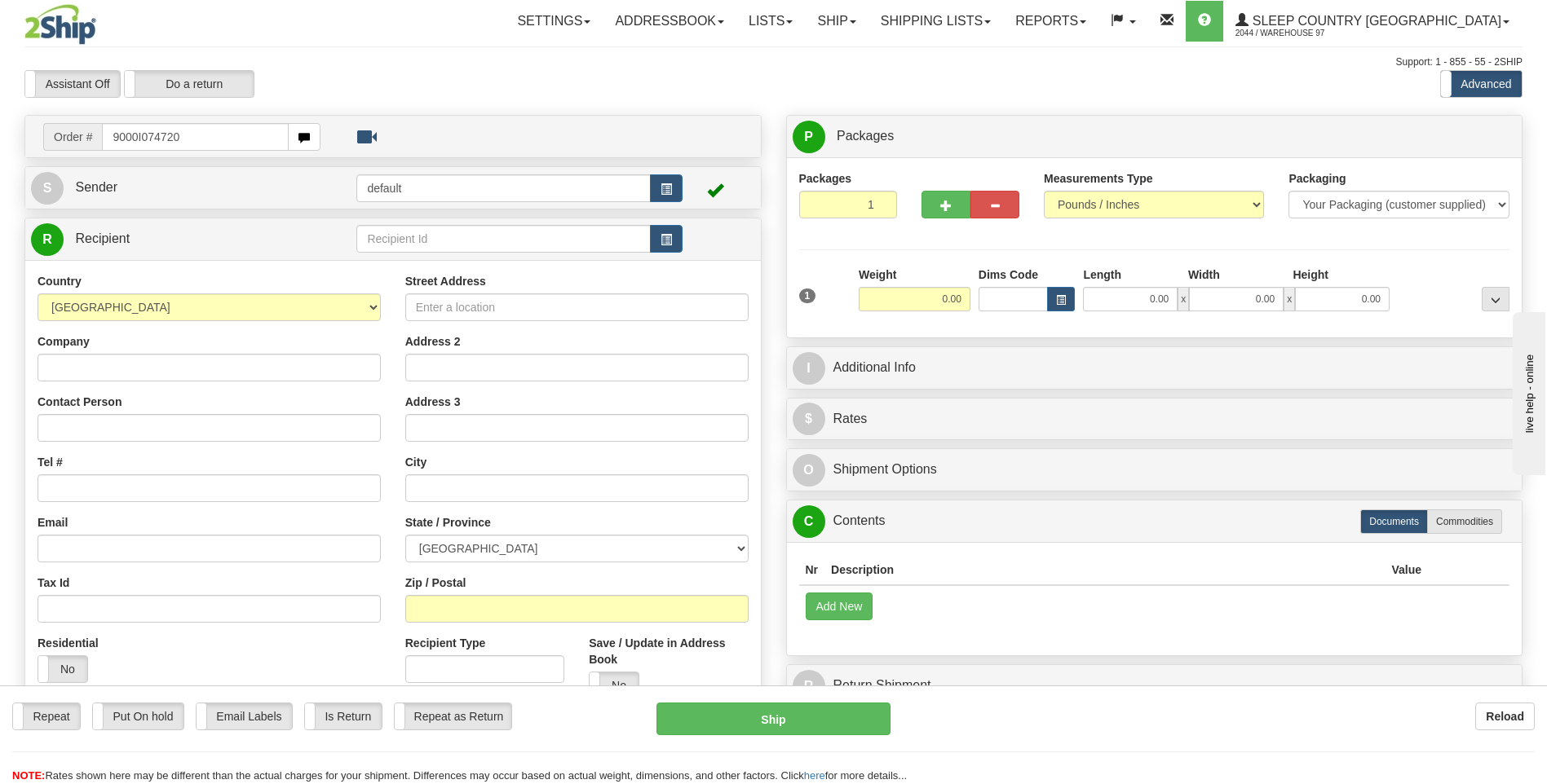
type input "9000I074720"
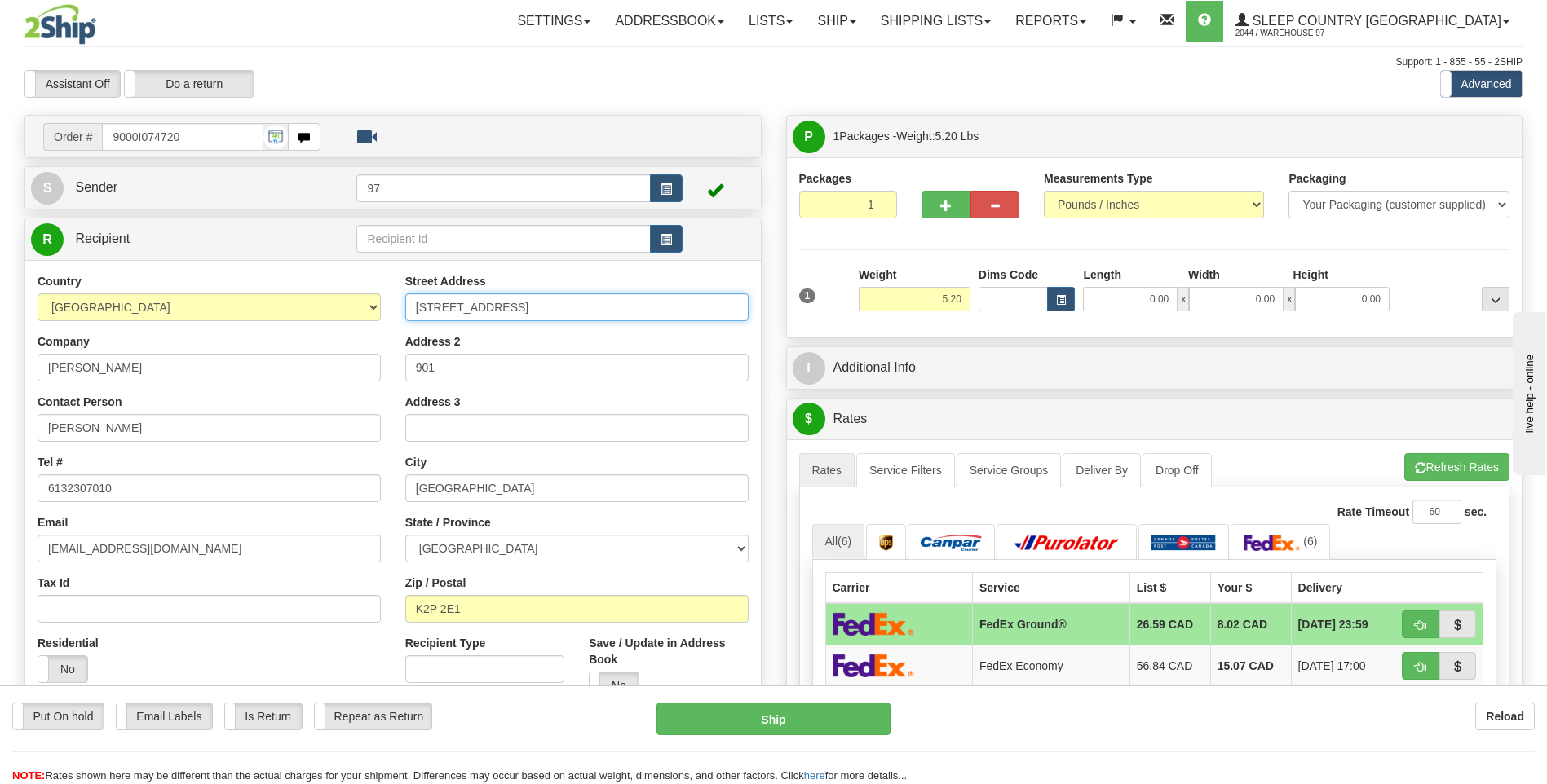
click at [413, 306] on input "[STREET_ADDRESS]" at bounding box center [577, 307] width 344 height 28
type input "#[STREET_ADDRESS]"
drag, startPoint x: 443, startPoint y: 367, endPoint x: 367, endPoint y: 361, distance: 76.2
click at [367, 361] on div "Country [GEOGRAPHIC_DATA] [GEOGRAPHIC_DATA] [GEOGRAPHIC_DATA] [GEOGRAPHIC_DATA]…" at bounding box center [392, 492] width 735 height 439
click at [862, 725] on button "Ship" at bounding box center [772, 719] width 233 height 33
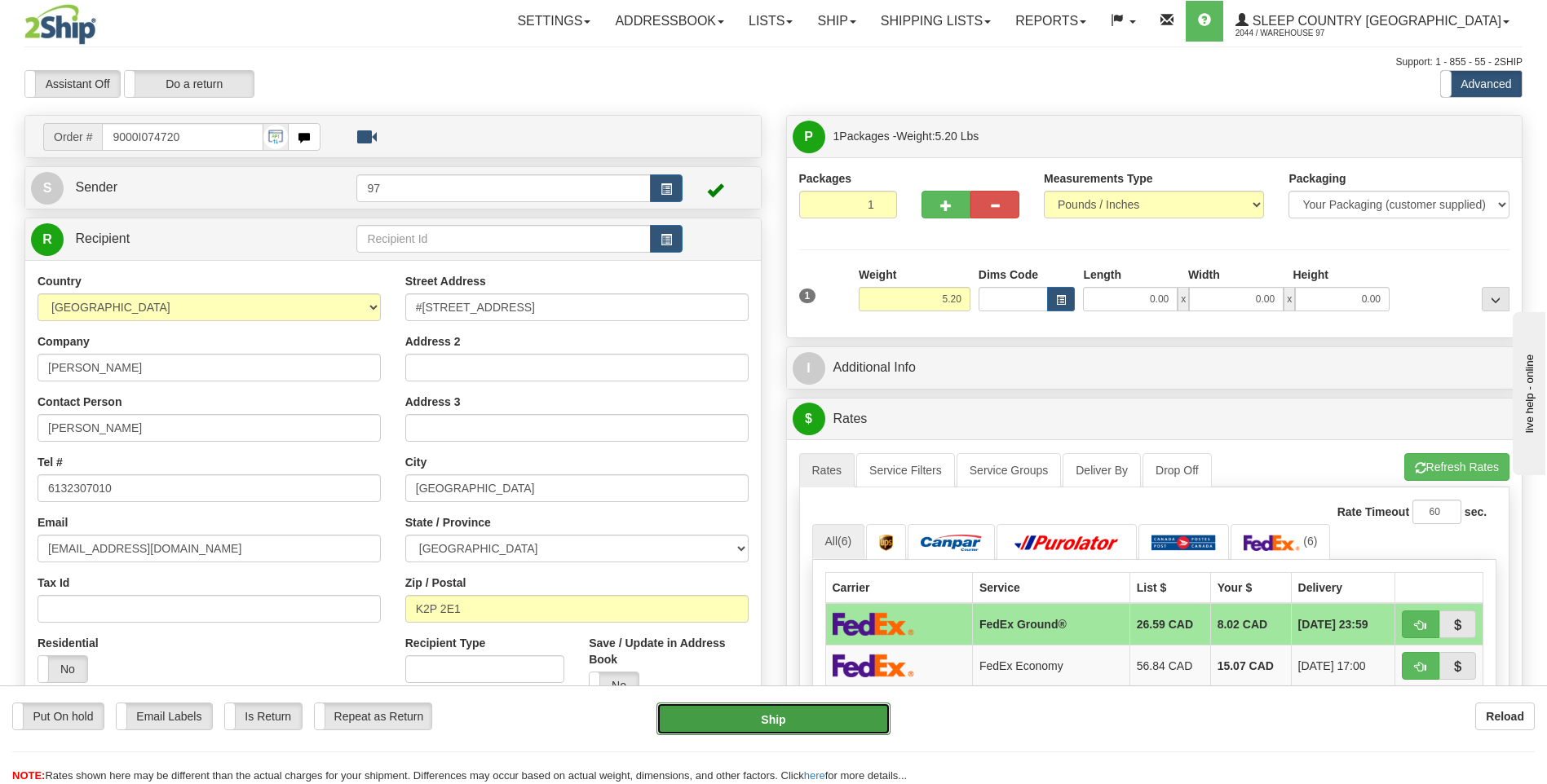
type input "92"
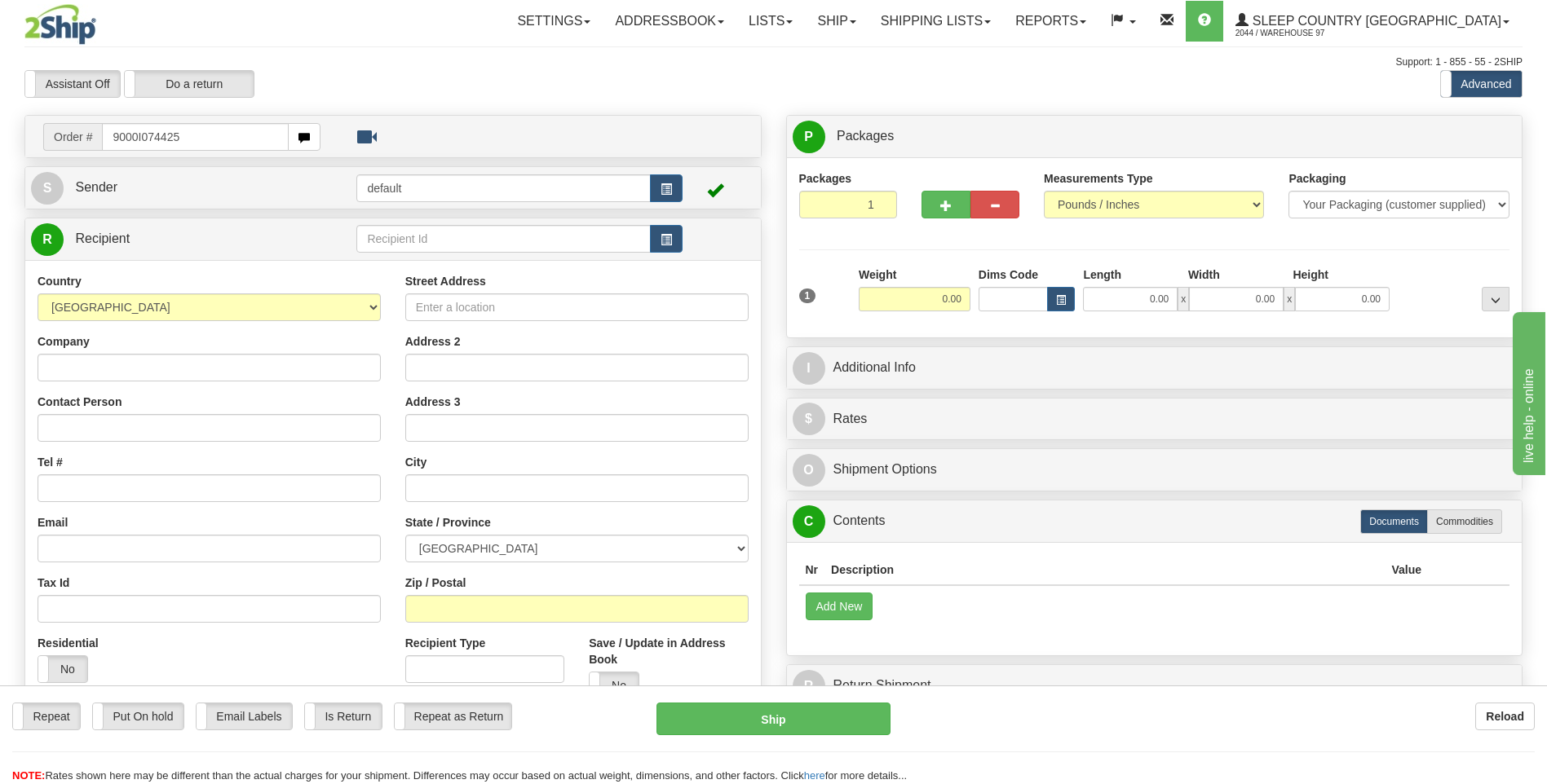
type input "9000I074425"
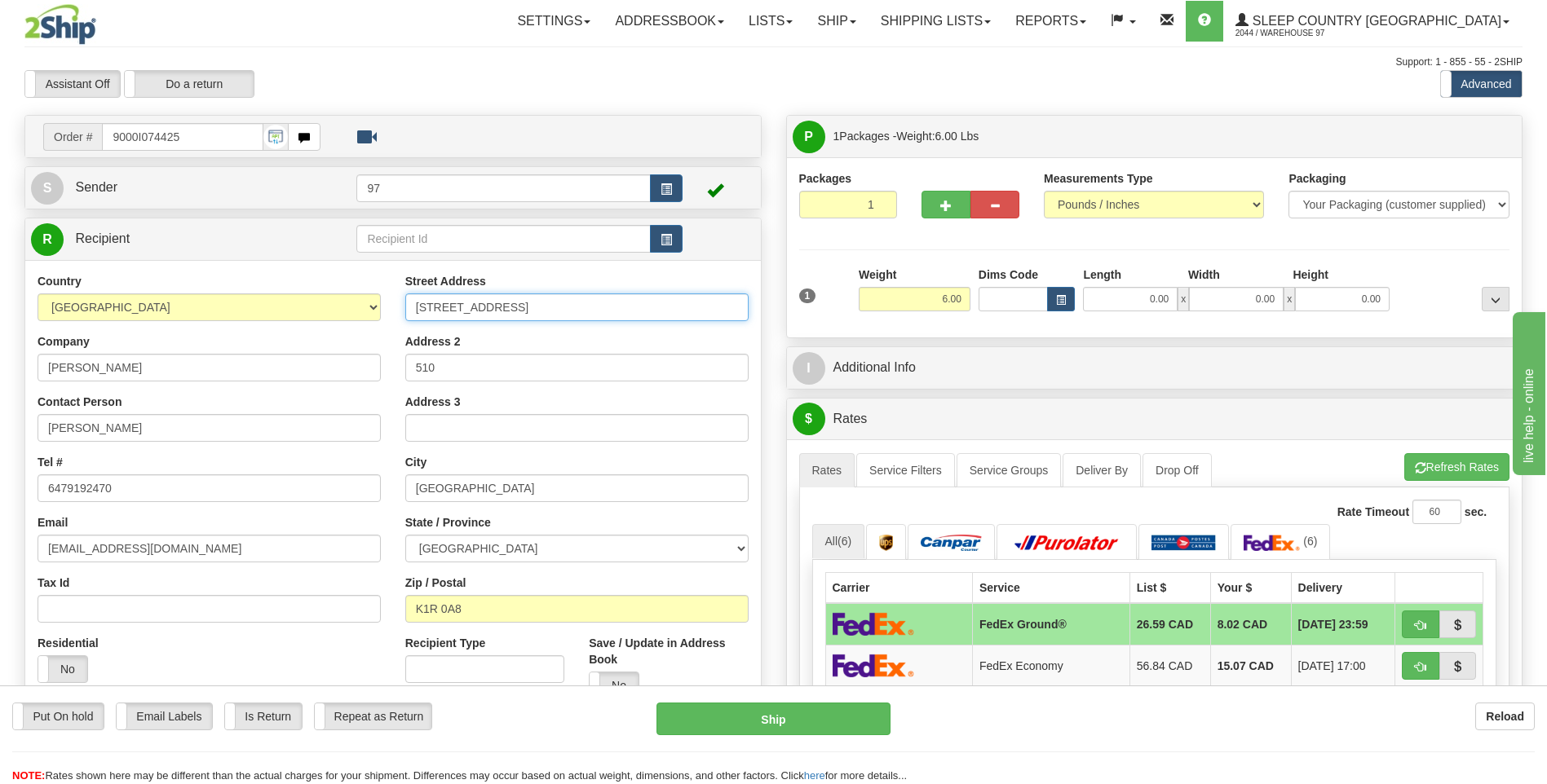
click at [417, 307] on input "[STREET_ADDRESS]" at bounding box center [577, 307] width 344 height 28
type input "#510-[STREET_ADDRESS]"
drag, startPoint x: 444, startPoint y: 370, endPoint x: 349, endPoint y: 362, distance: 95.3
click at [349, 362] on div "Country [GEOGRAPHIC_DATA] [GEOGRAPHIC_DATA] [GEOGRAPHIC_DATA] [GEOGRAPHIC_DATA]…" at bounding box center [392, 492] width 735 height 439
click at [846, 711] on button "Ship" at bounding box center [772, 719] width 233 height 33
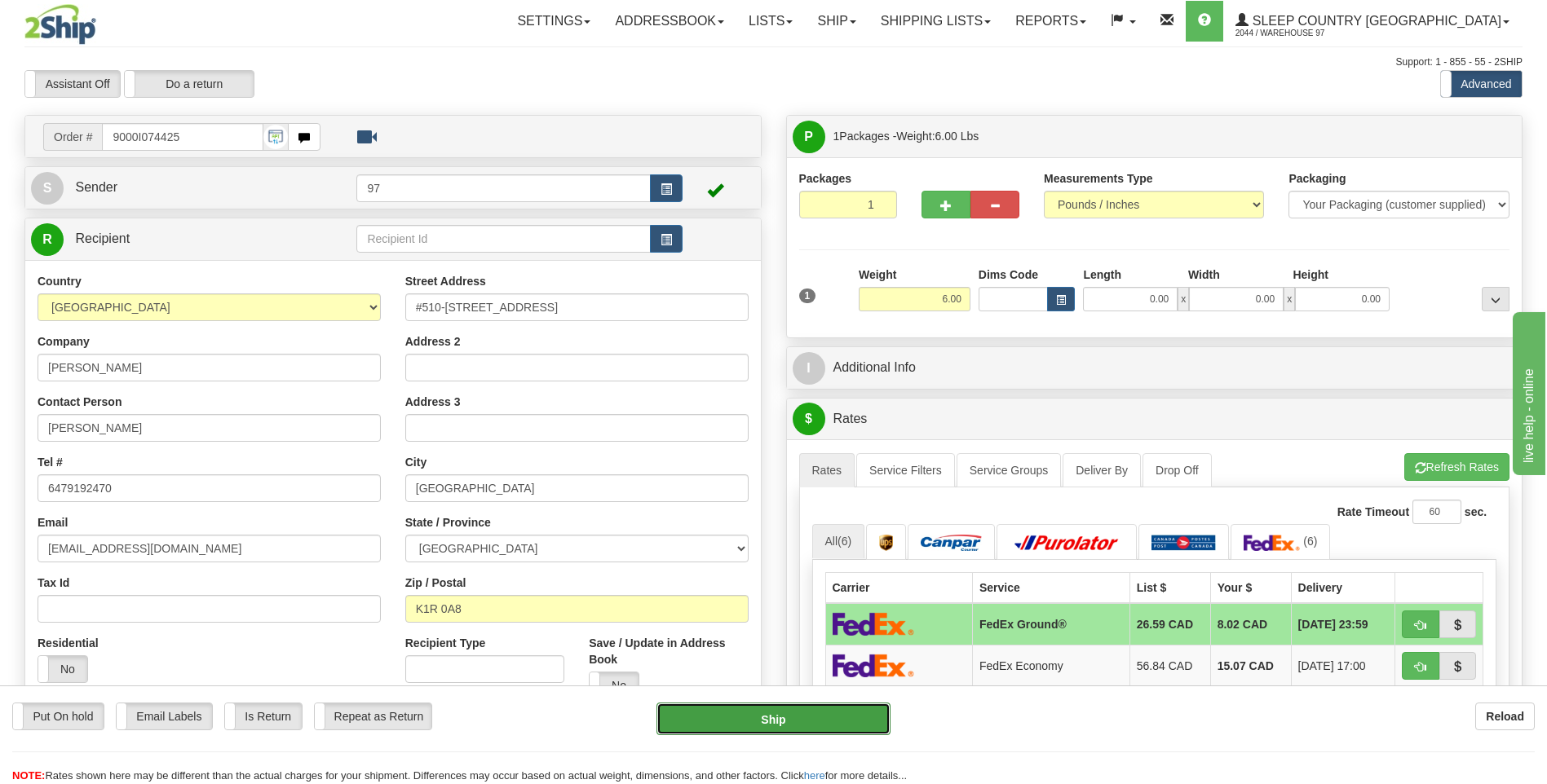
type input "92"
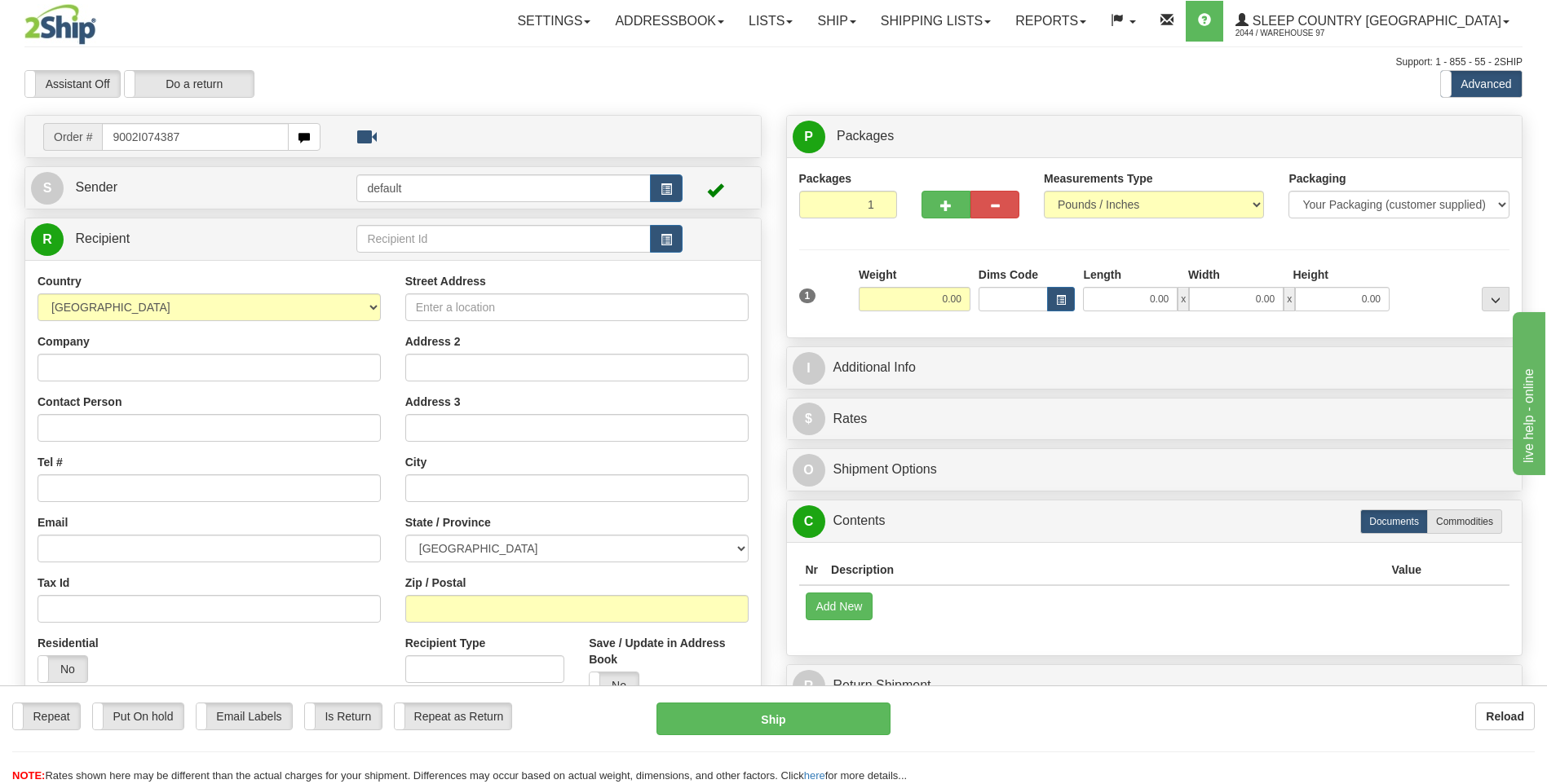
type input "9002I074387"
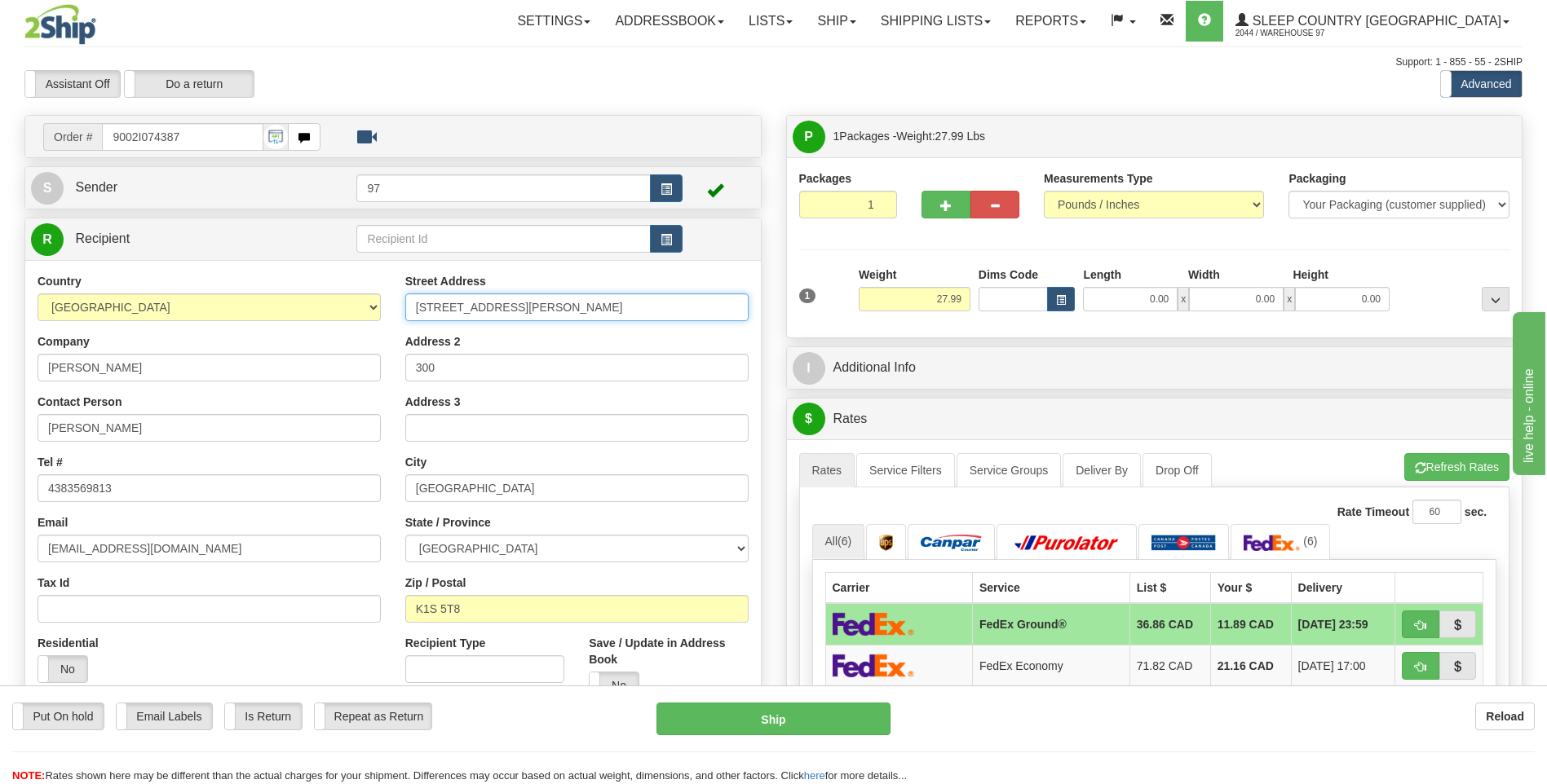
click at [417, 308] on input "150 HAZEL STREET" at bounding box center [577, 307] width 344 height 28
type input "#300-150 HAZEL STREET"
drag, startPoint x: 440, startPoint y: 369, endPoint x: 371, endPoint y: 369, distance: 69.0
click at [371, 369] on div "Country AFGHANISTAN ALAND ISLANDS ALBANIA ALGERIA AMERICAN SAMOA ANDORRA ANGOLA…" at bounding box center [392, 492] width 735 height 439
click at [824, 720] on button "Ship" at bounding box center [772, 719] width 233 height 33
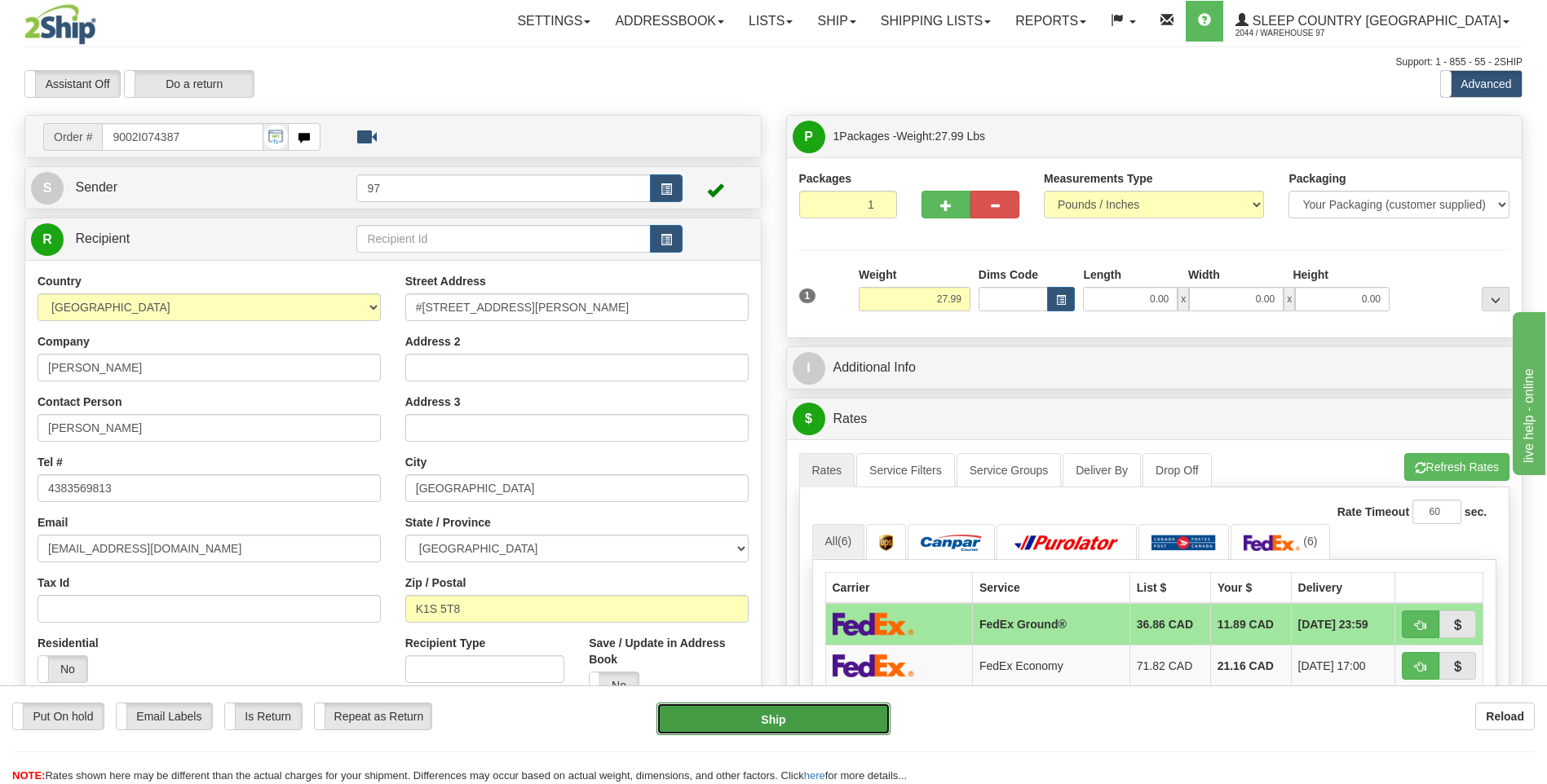
type input "92"
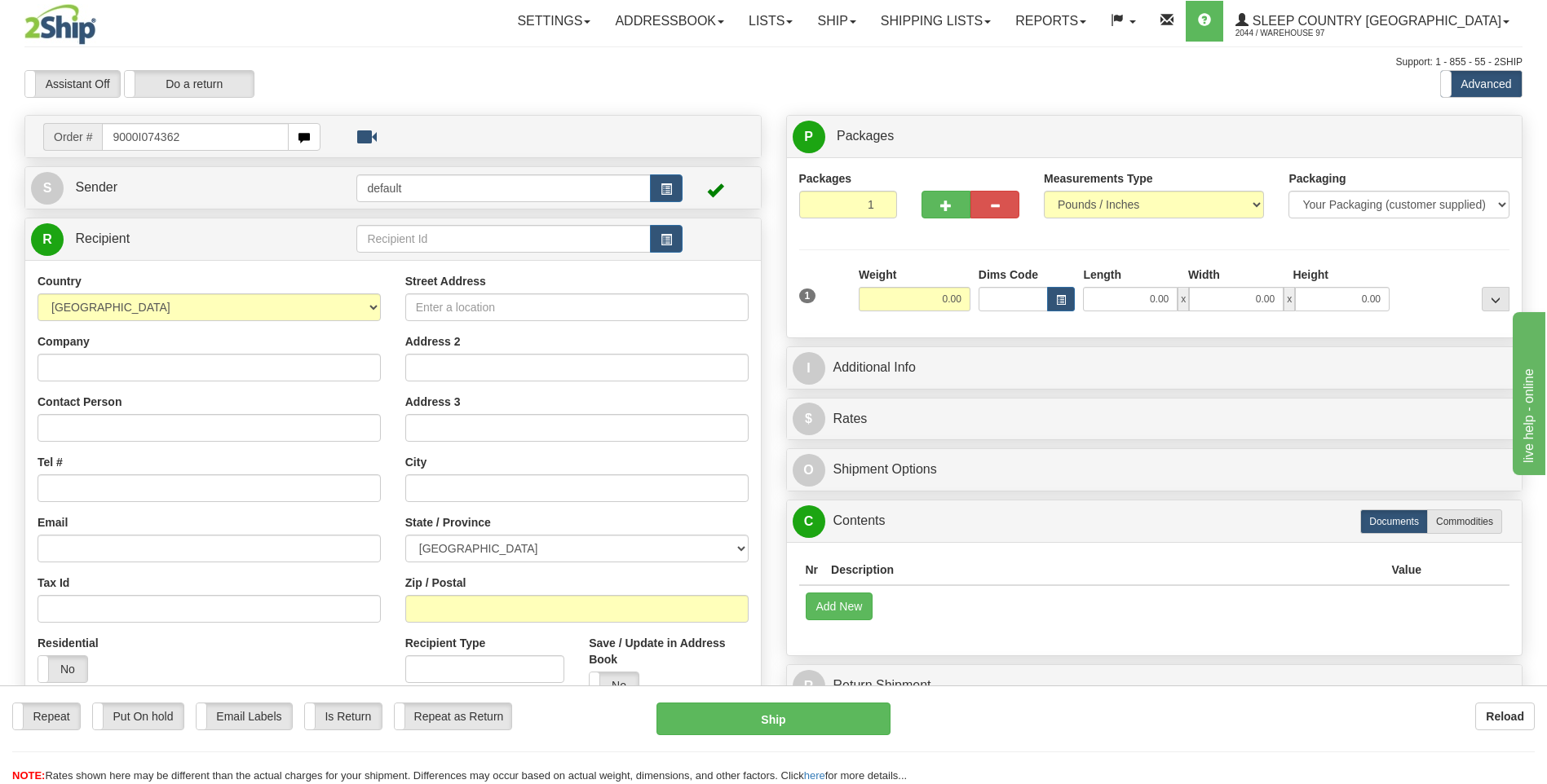
type input "9000I074362"
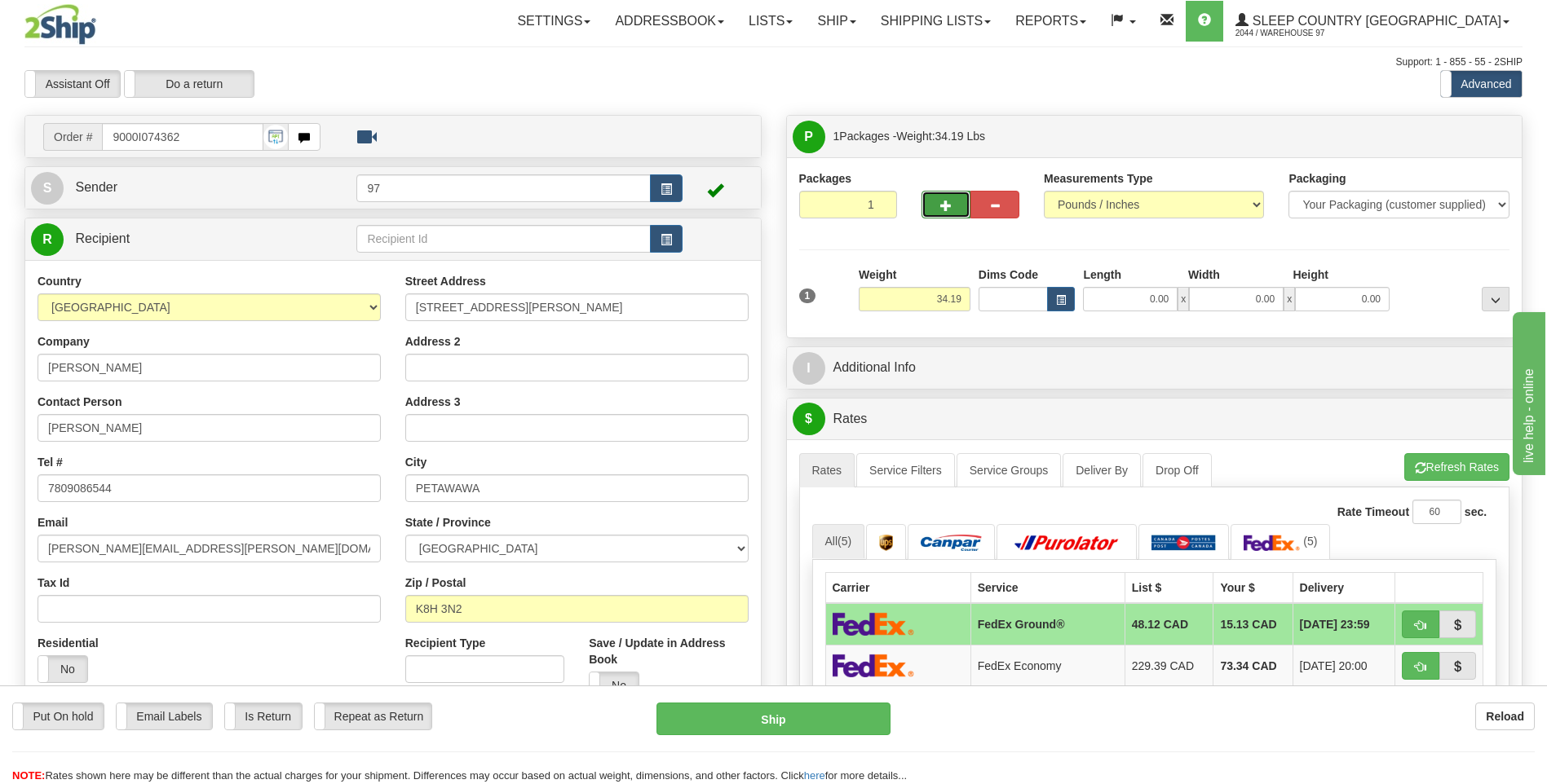
click at [937, 203] on button "button" at bounding box center [946, 205] width 49 height 28
type input "2"
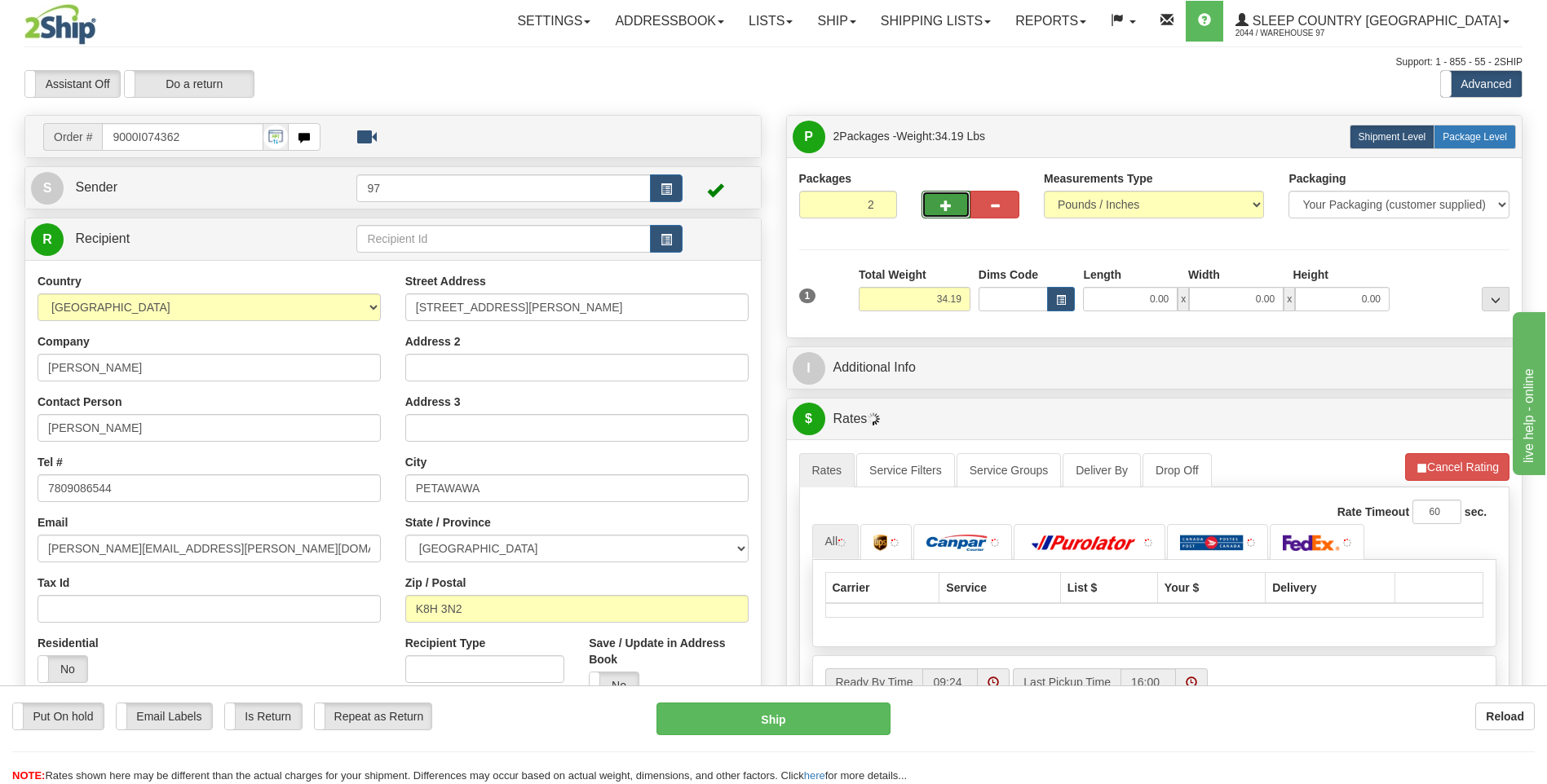
click at [1502, 140] on span "Package Level" at bounding box center [1475, 137] width 64 height 12
radio input "true"
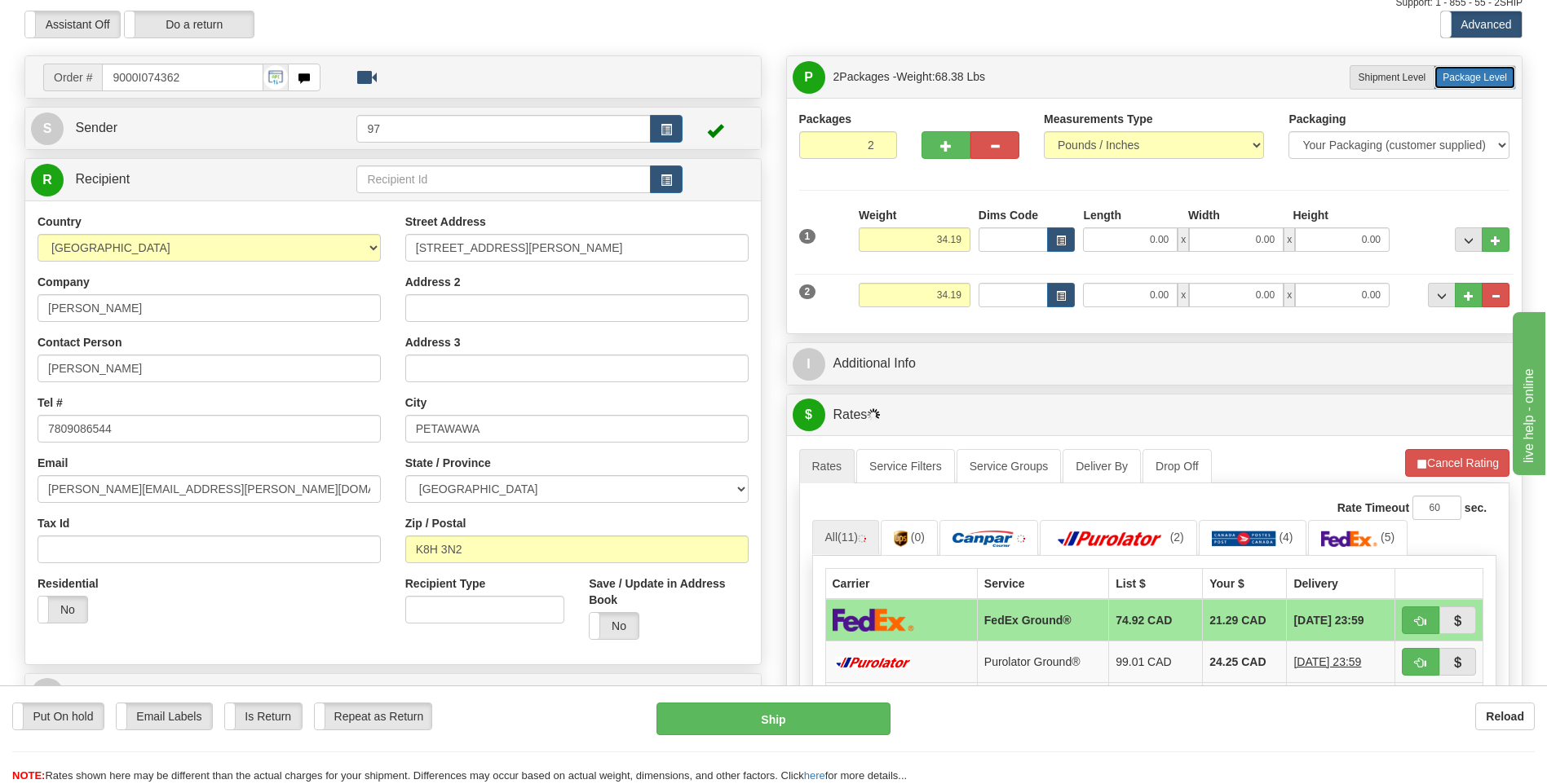
scroll to position [163, 0]
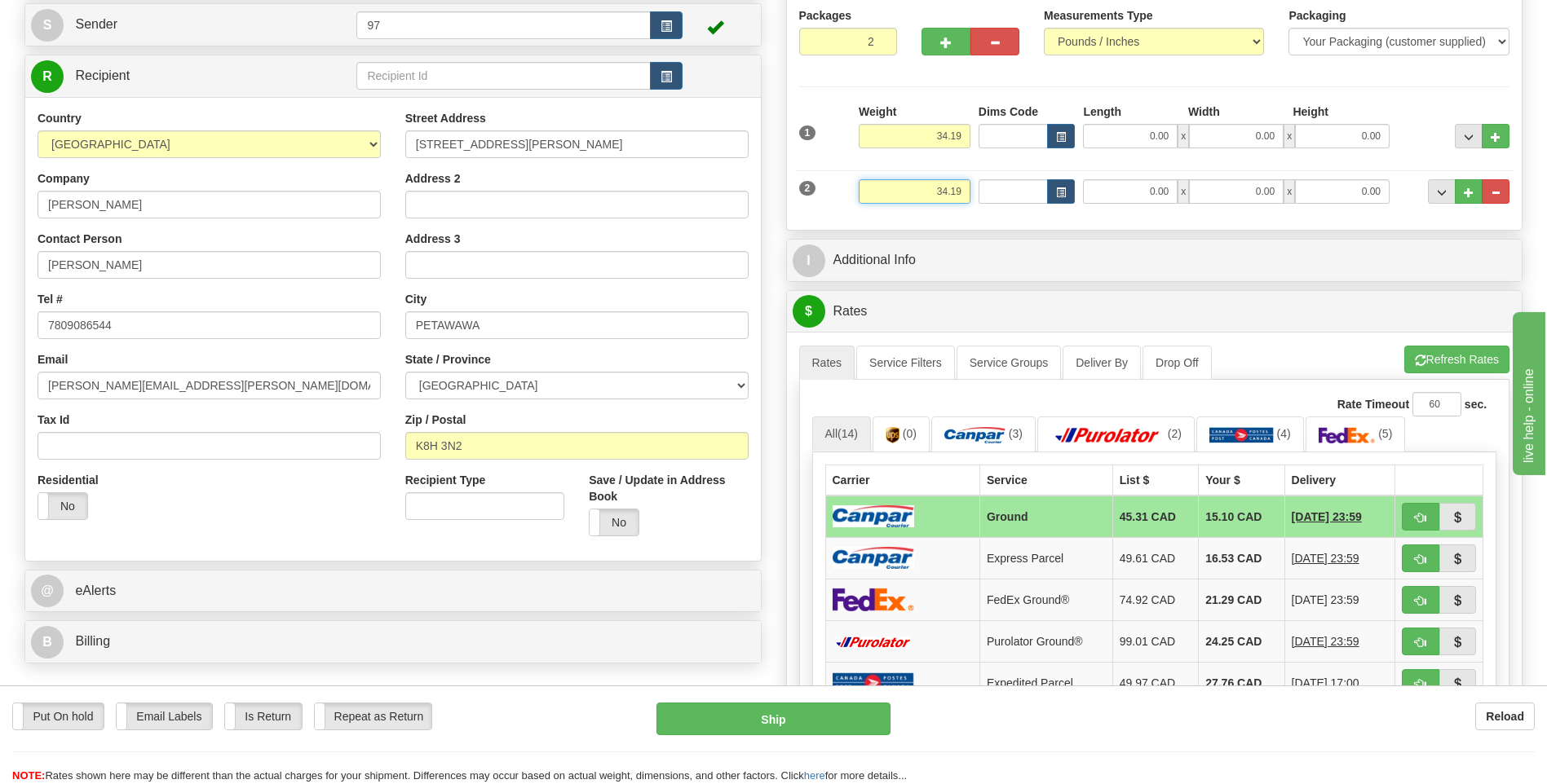
drag, startPoint x: 961, startPoint y: 190, endPoint x: 921, endPoint y: 193, distance: 40.1
click at [921, 193] on input "34.19" at bounding box center [915, 191] width 112 height 24
type input "0.00"
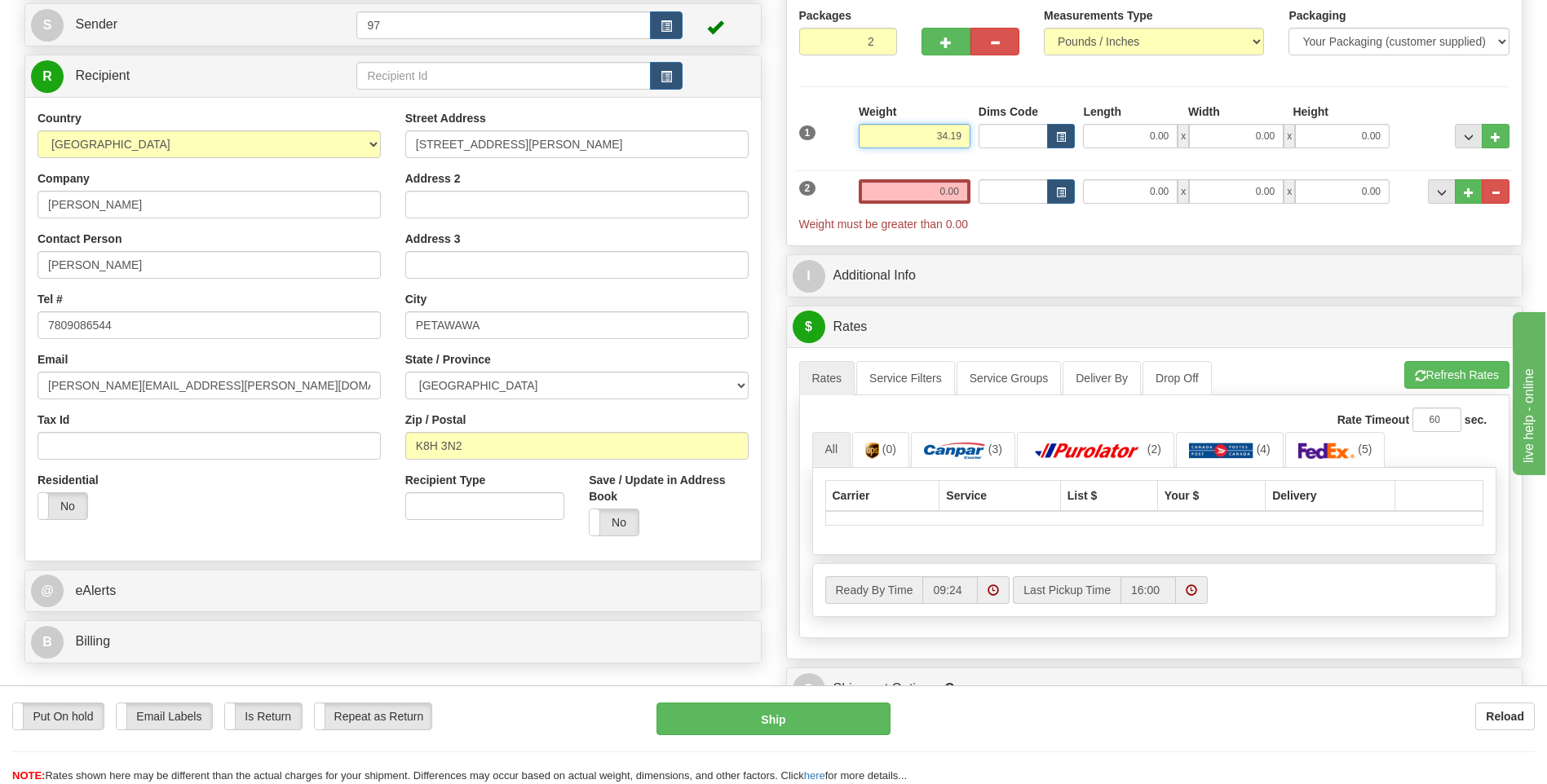
drag, startPoint x: 950, startPoint y: 137, endPoint x: 940, endPoint y: 137, distance: 10.0
click at [940, 137] on input "34.19" at bounding box center [915, 136] width 112 height 24
click at [952, 135] on input "30.19" at bounding box center [915, 136] width 112 height 24
click at [953, 136] on input "30.19" at bounding box center [915, 136] width 112 height 24
click at [952, 135] on input "30.19" at bounding box center [915, 136] width 112 height 24
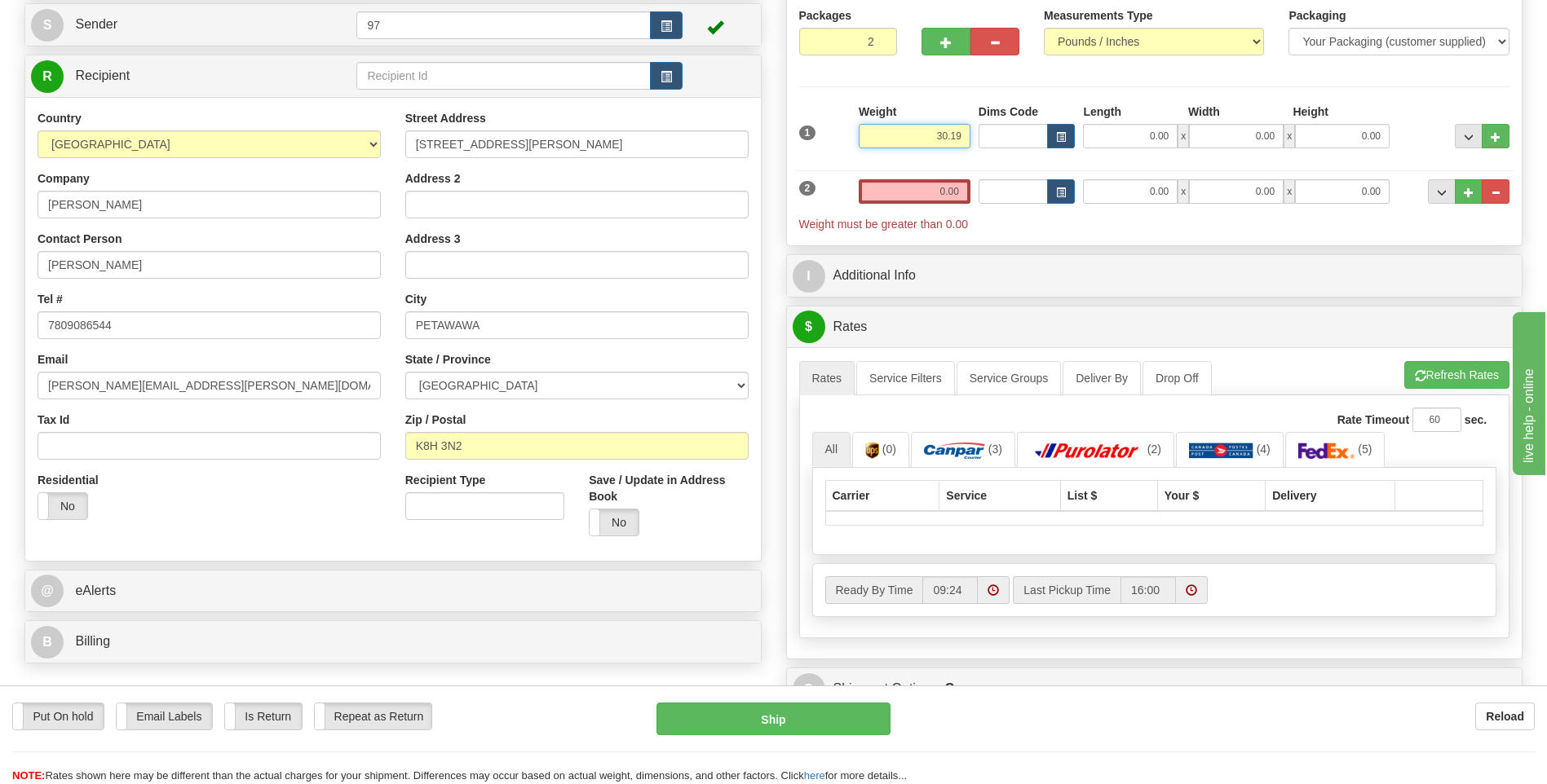
type input "30.19"
click at [943, 193] on input "0.00" at bounding box center [915, 191] width 112 height 24
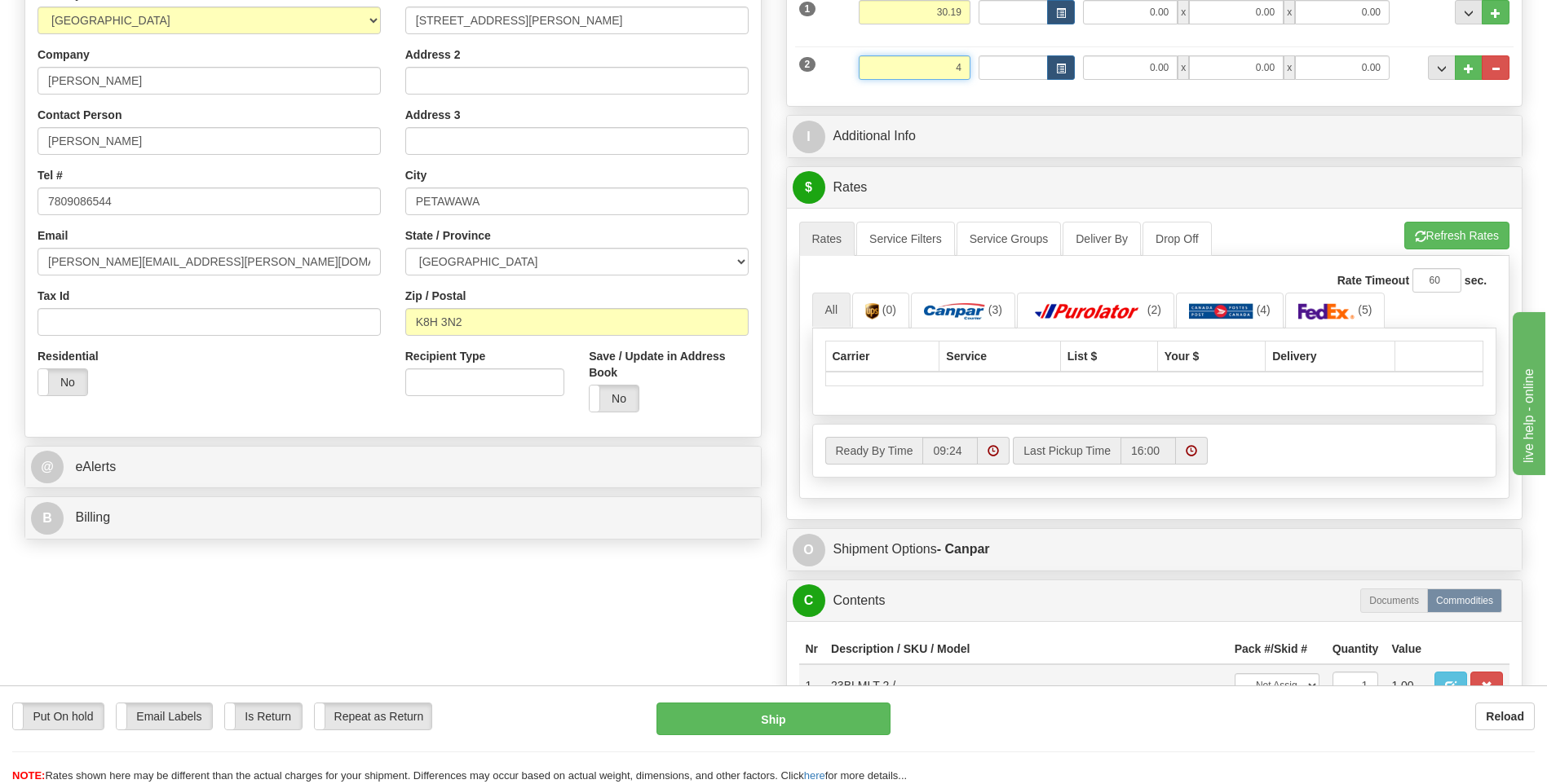
scroll to position [408, 0]
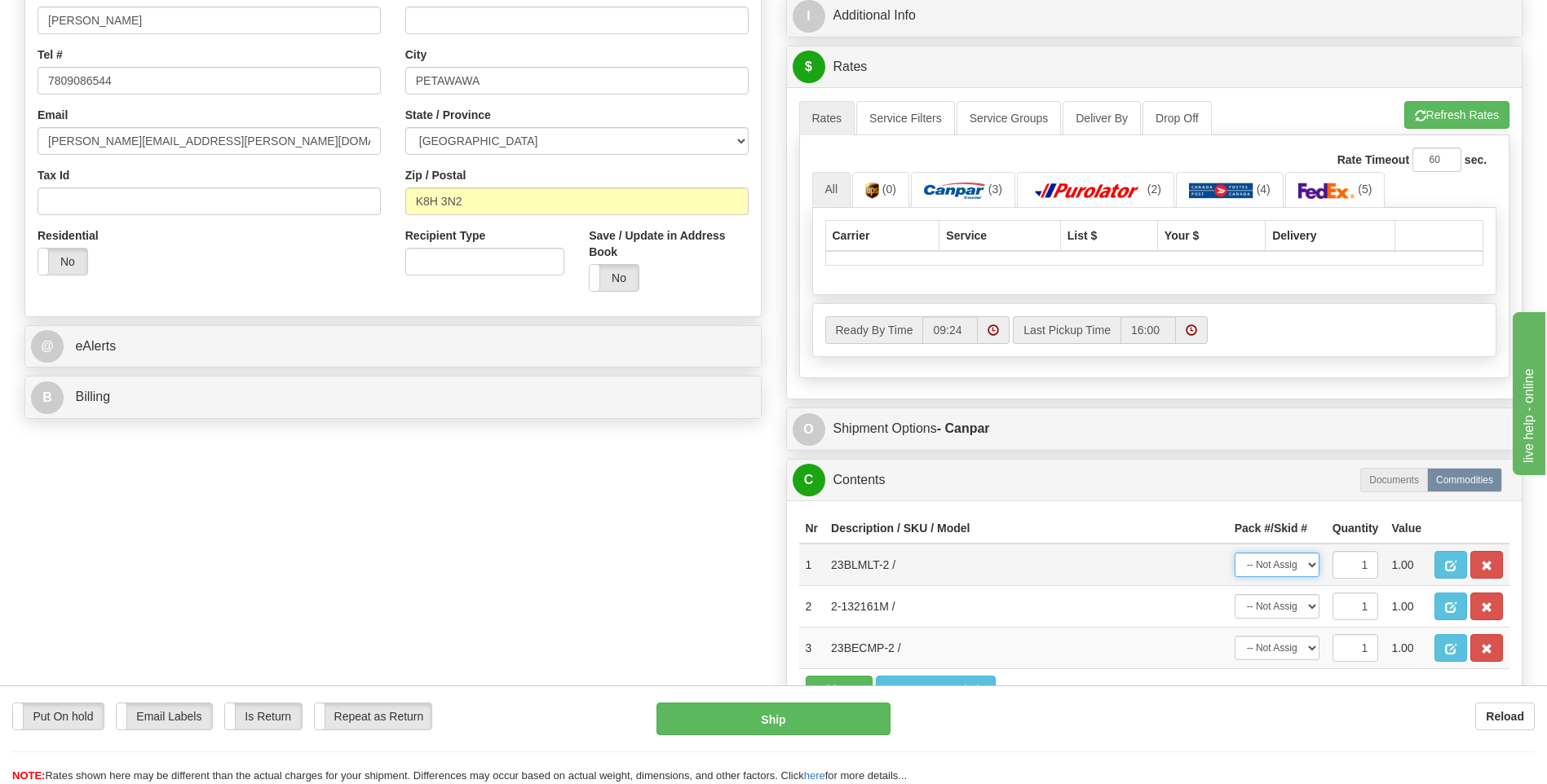
type input "4.00"
click at [1311, 563] on select "-- Not Assigned -- Package 1 Package 2" at bounding box center [1277, 564] width 85 height 24
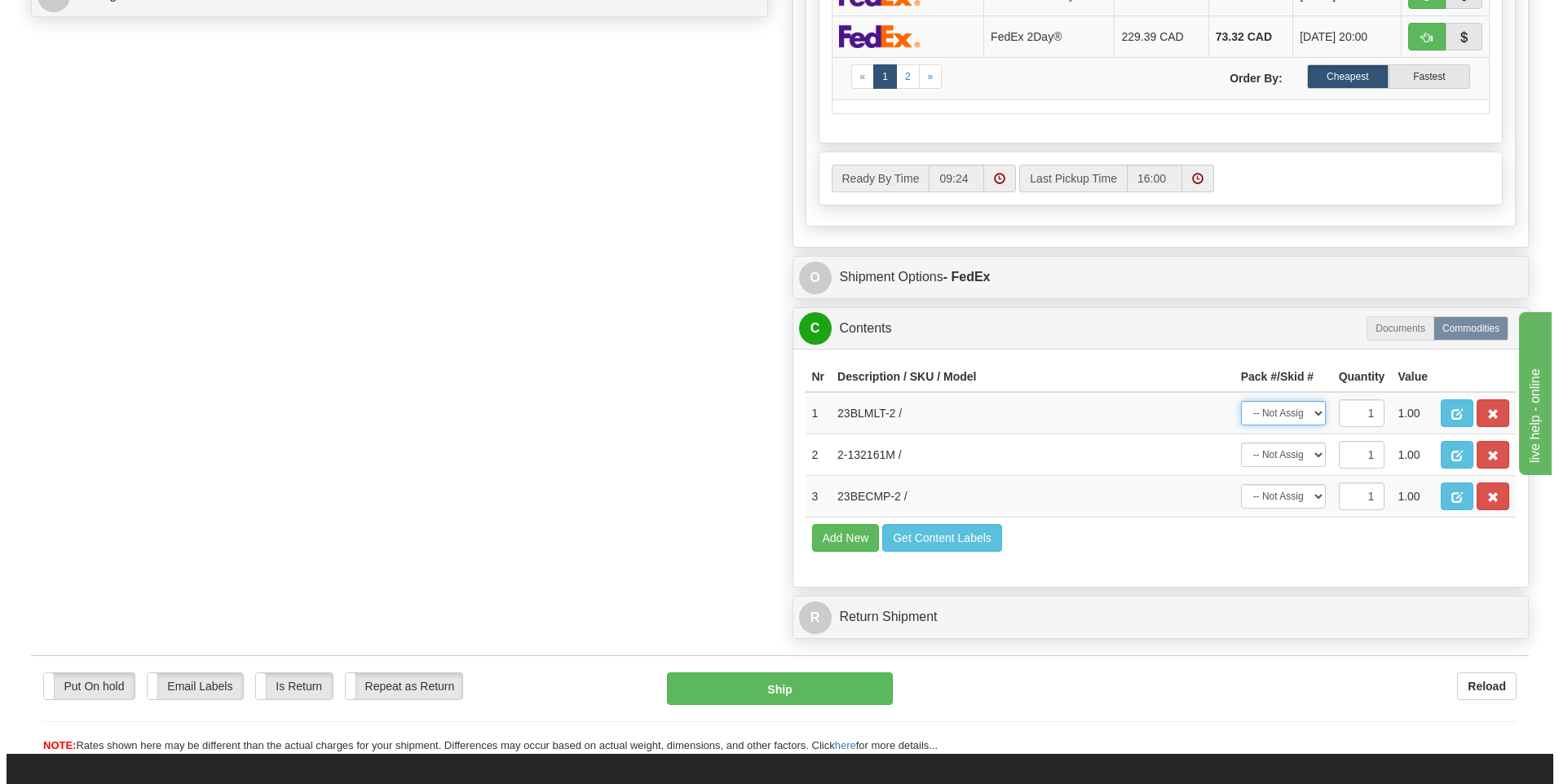
scroll to position [815, 0]
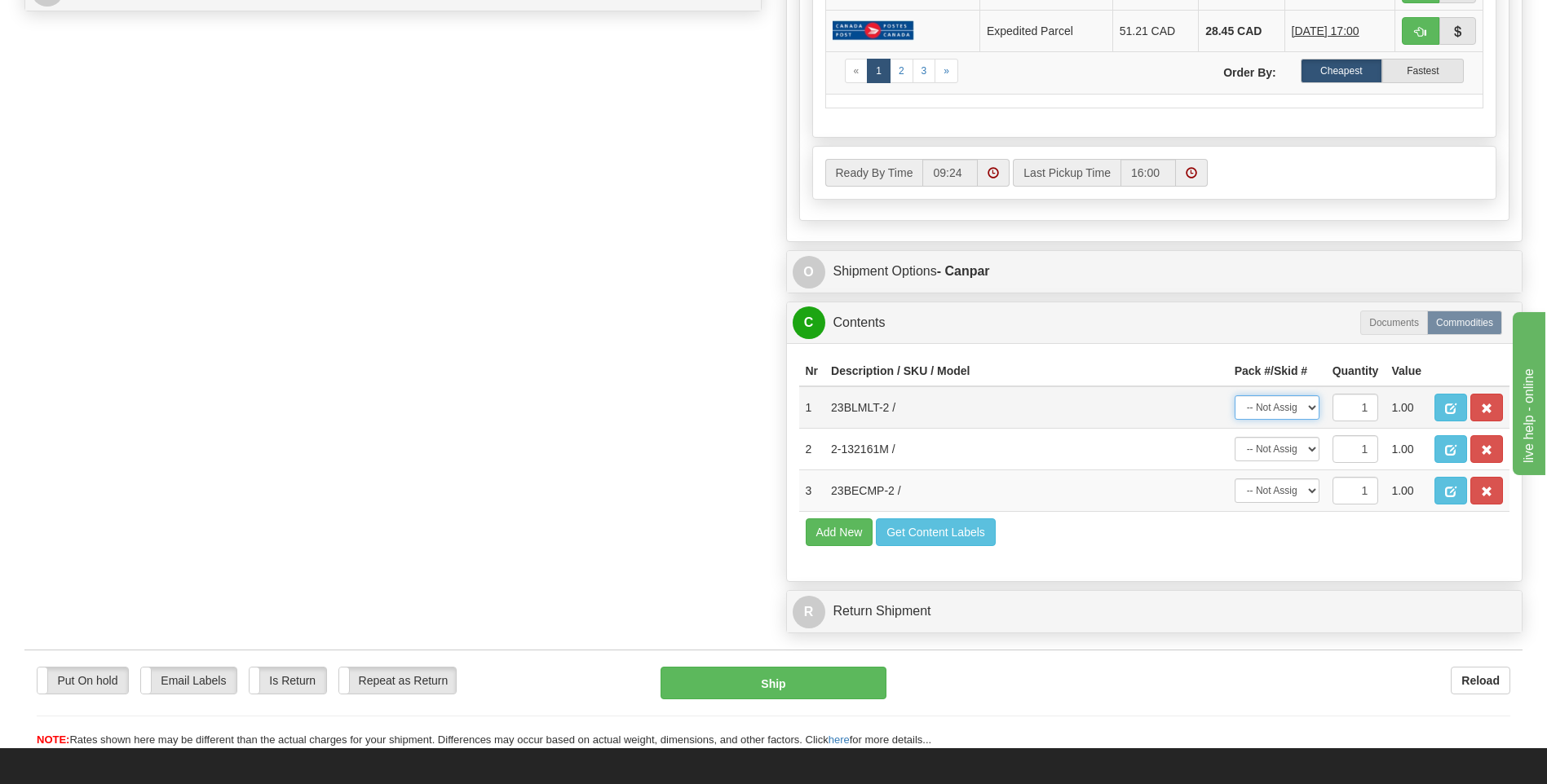
click at [1299, 410] on select "-- Not Assigned -- Package 1 Package 2" at bounding box center [1277, 408] width 85 height 24
select select "1"
click at [1235, 396] on select "-- Not Assigned -- Package 1 Package 2" at bounding box center [1277, 408] width 85 height 24
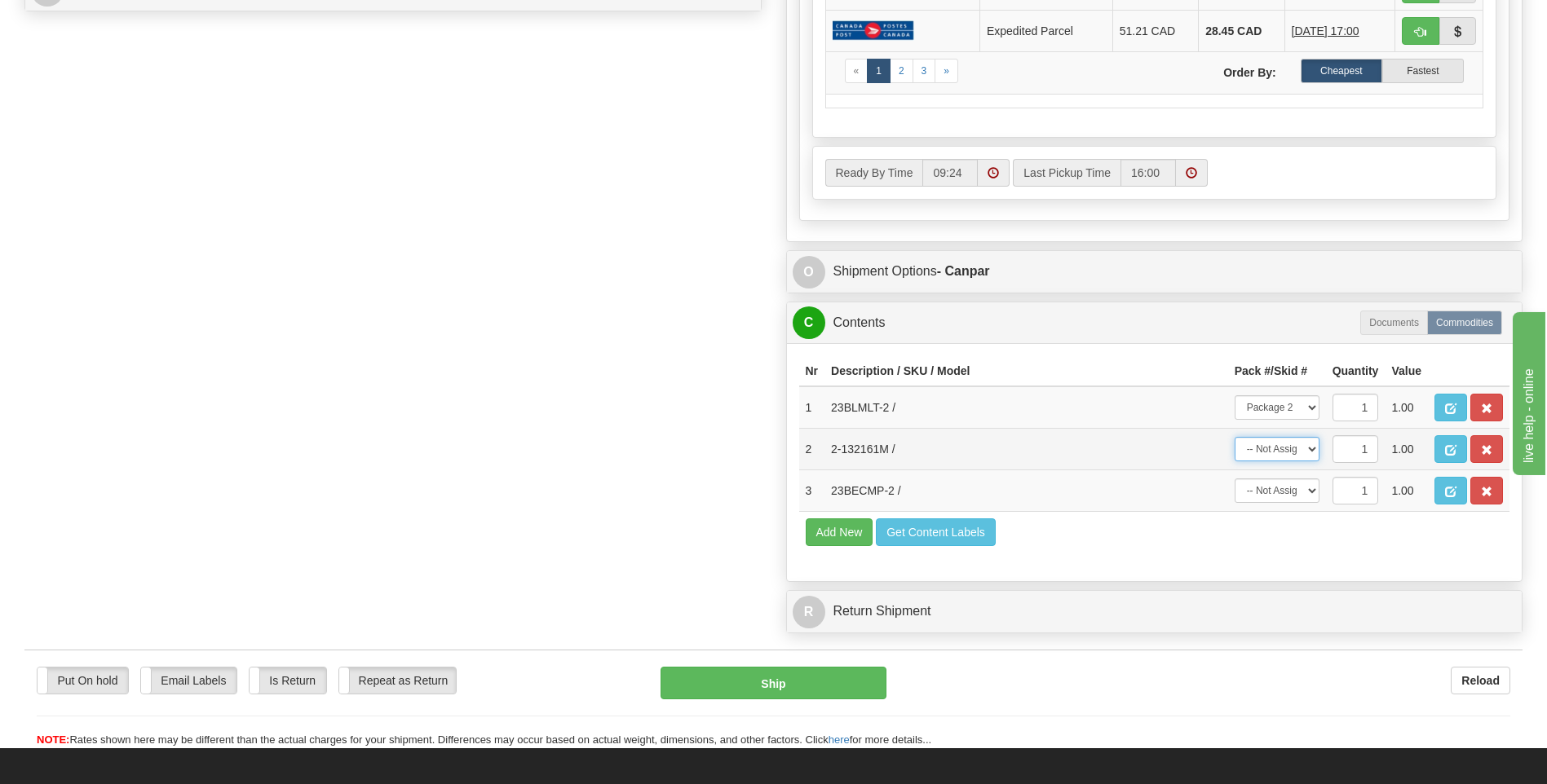
click at [1310, 449] on select "-- Not Assigned -- Package 1 Package 2" at bounding box center [1277, 449] width 85 height 24
select select "0"
click at [1235, 437] on select "-- Not Assigned -- Package 1 Package 2" at bounding box center [1277, 449] width 85 height 24
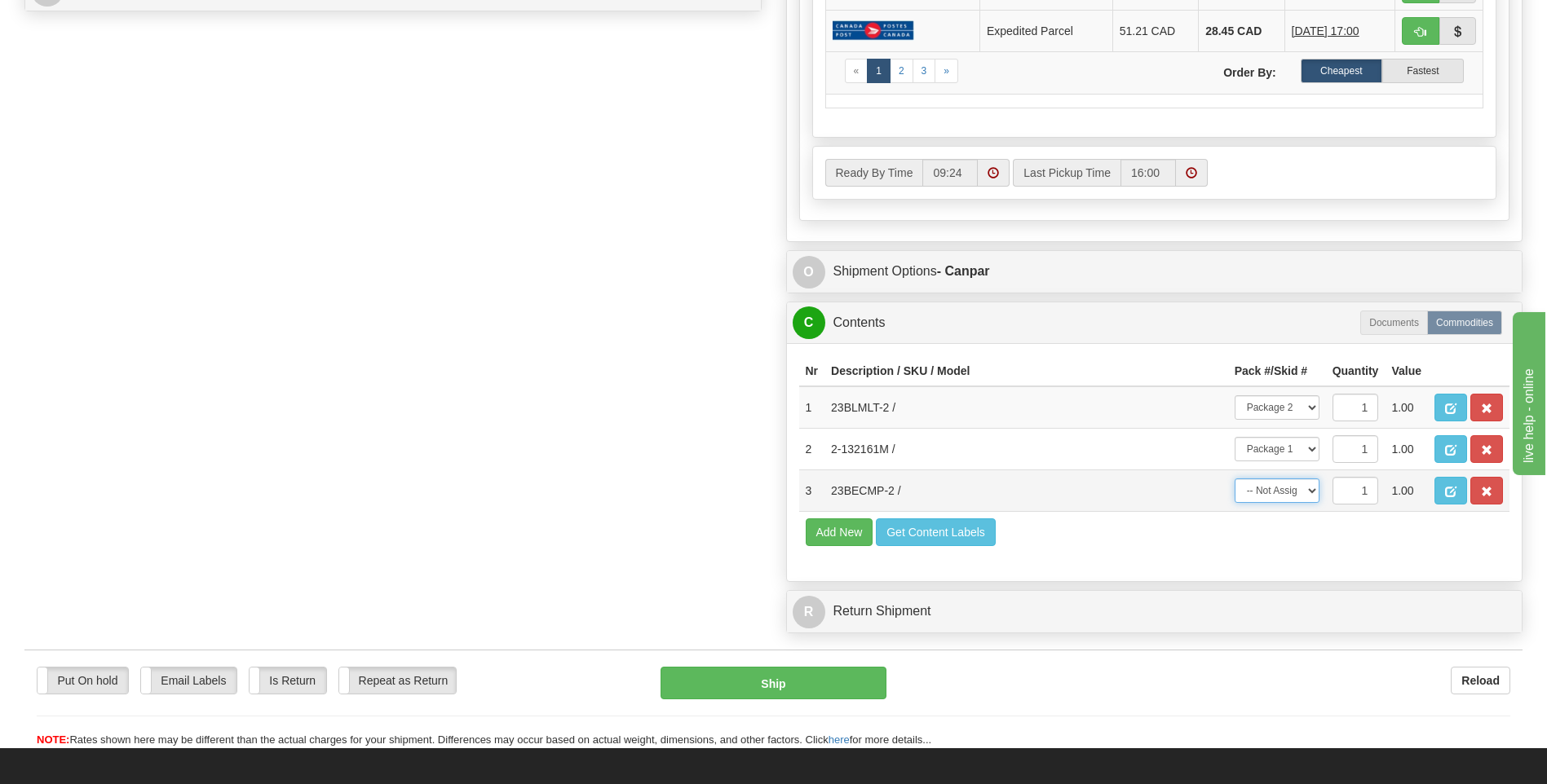
click at [1313, 486] on select "-- Not Assigned -- Package 1 Package 2" at bounding box center [1277, 490] width 85 height 24
select select "1"
click at [1235, 478] on select "-- Not Assigned -- Package 1 Package 2" at bounding box center [1277, 490] width 85 height 24
click at [864, 679] on button "Ship" at bounding box center [772, 683] width 225 height 33
type input "1"
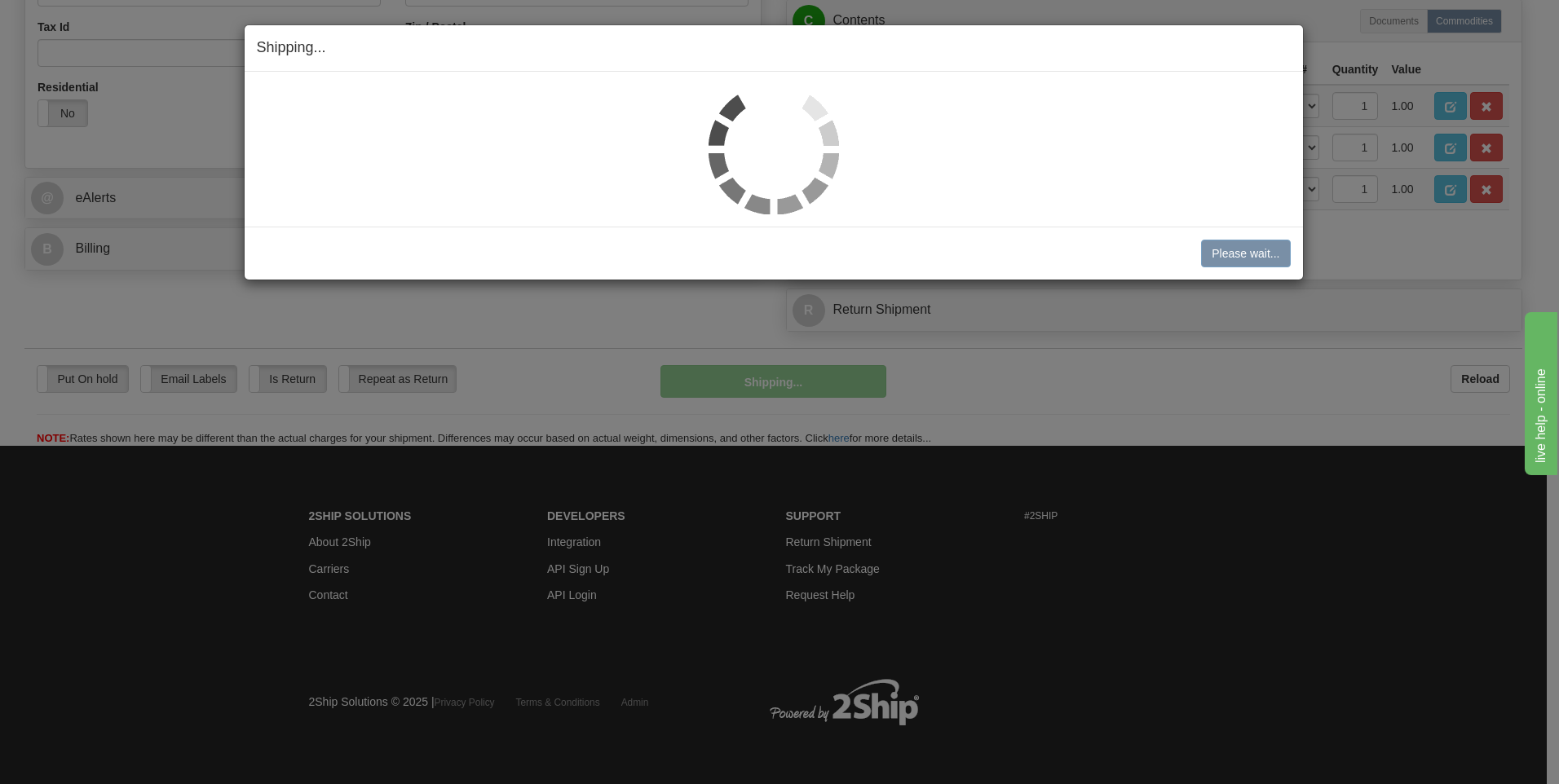
scroll to position [556, 0]
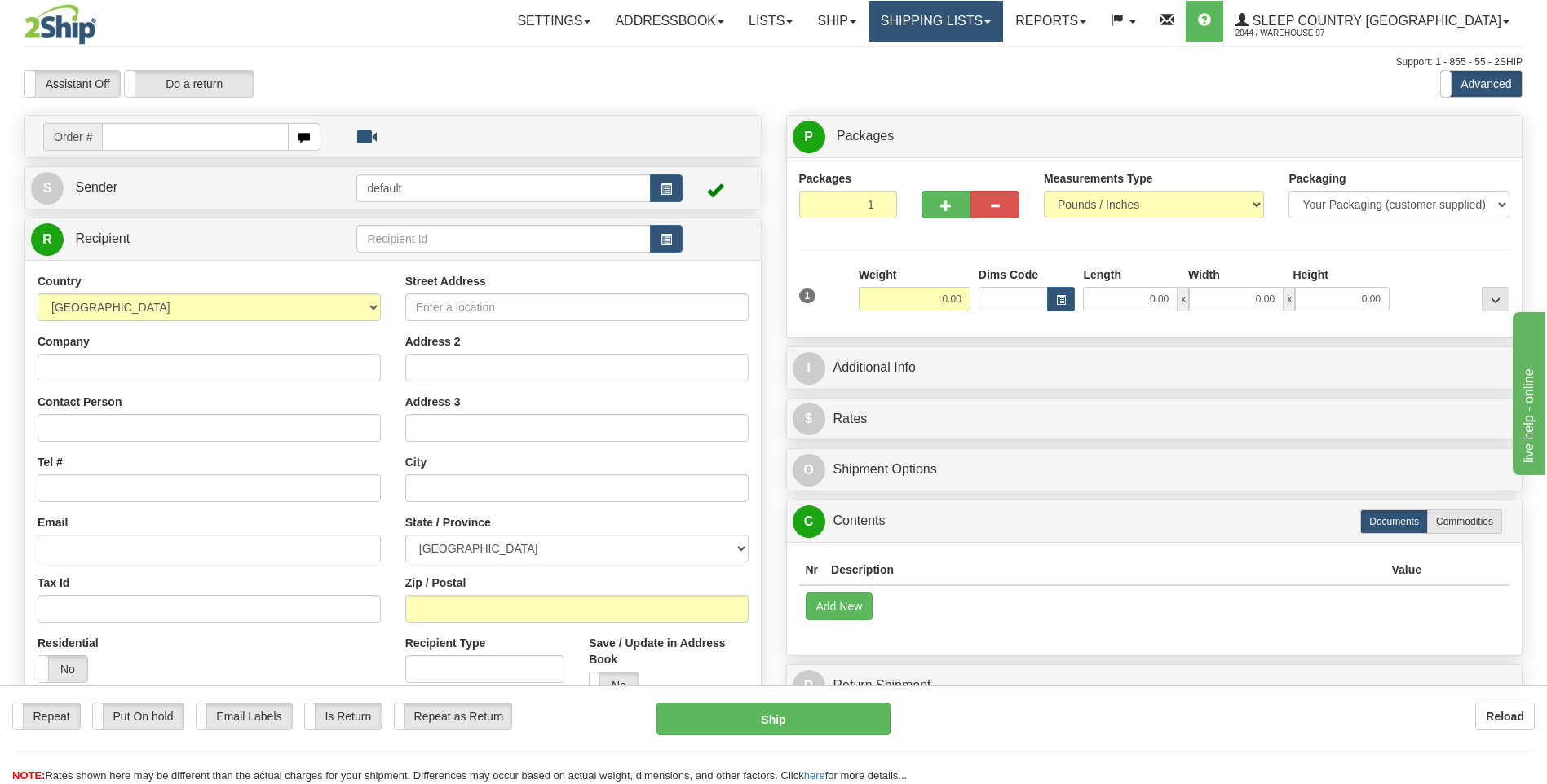
click at [1003, 18] on link "Shipping lists" at bounding box center [936, 21] width 135 height 40
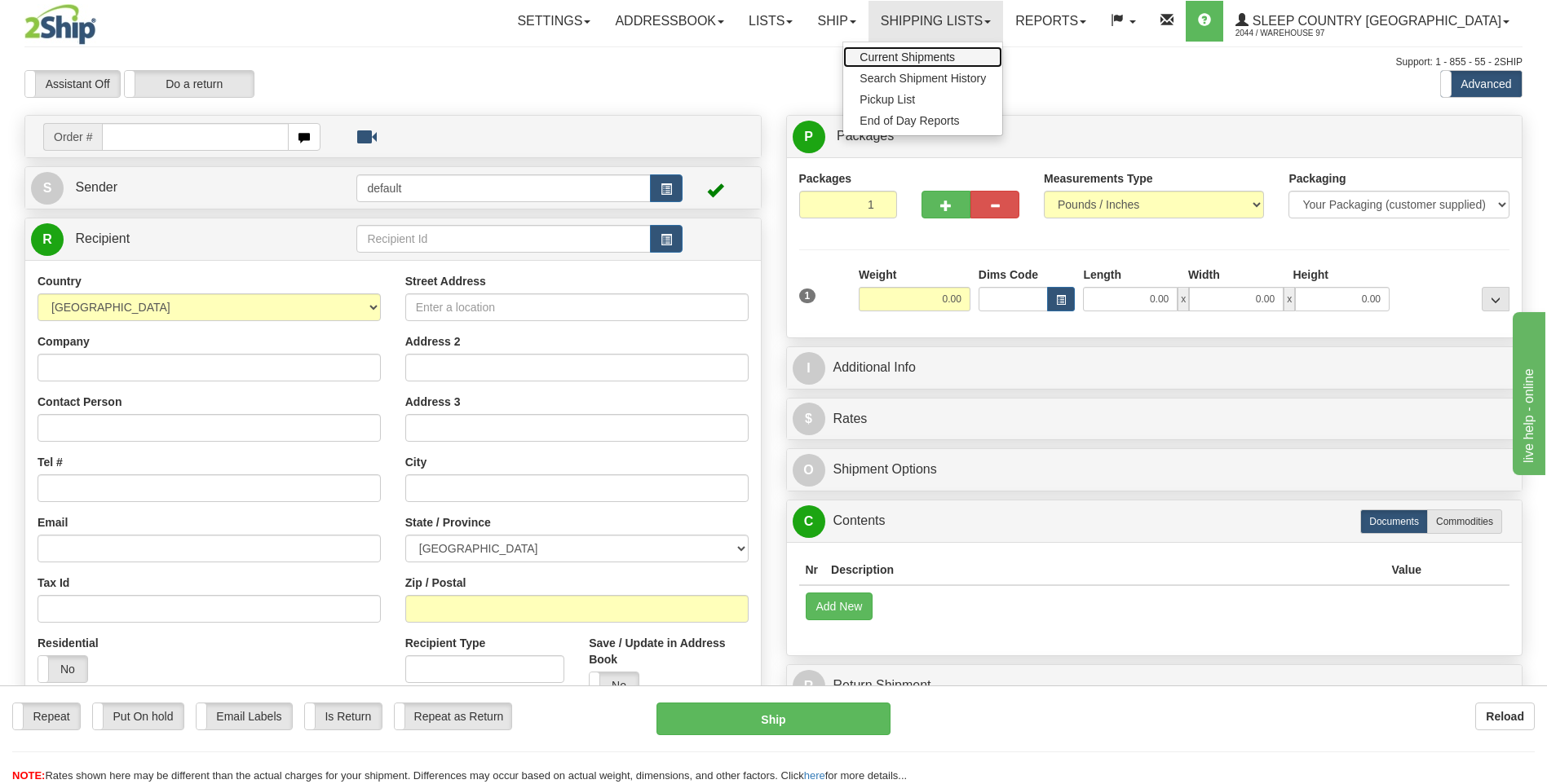
click at [955, 59] on span "Current Shipments" at bounding box center [907, 56] width 95 height 13
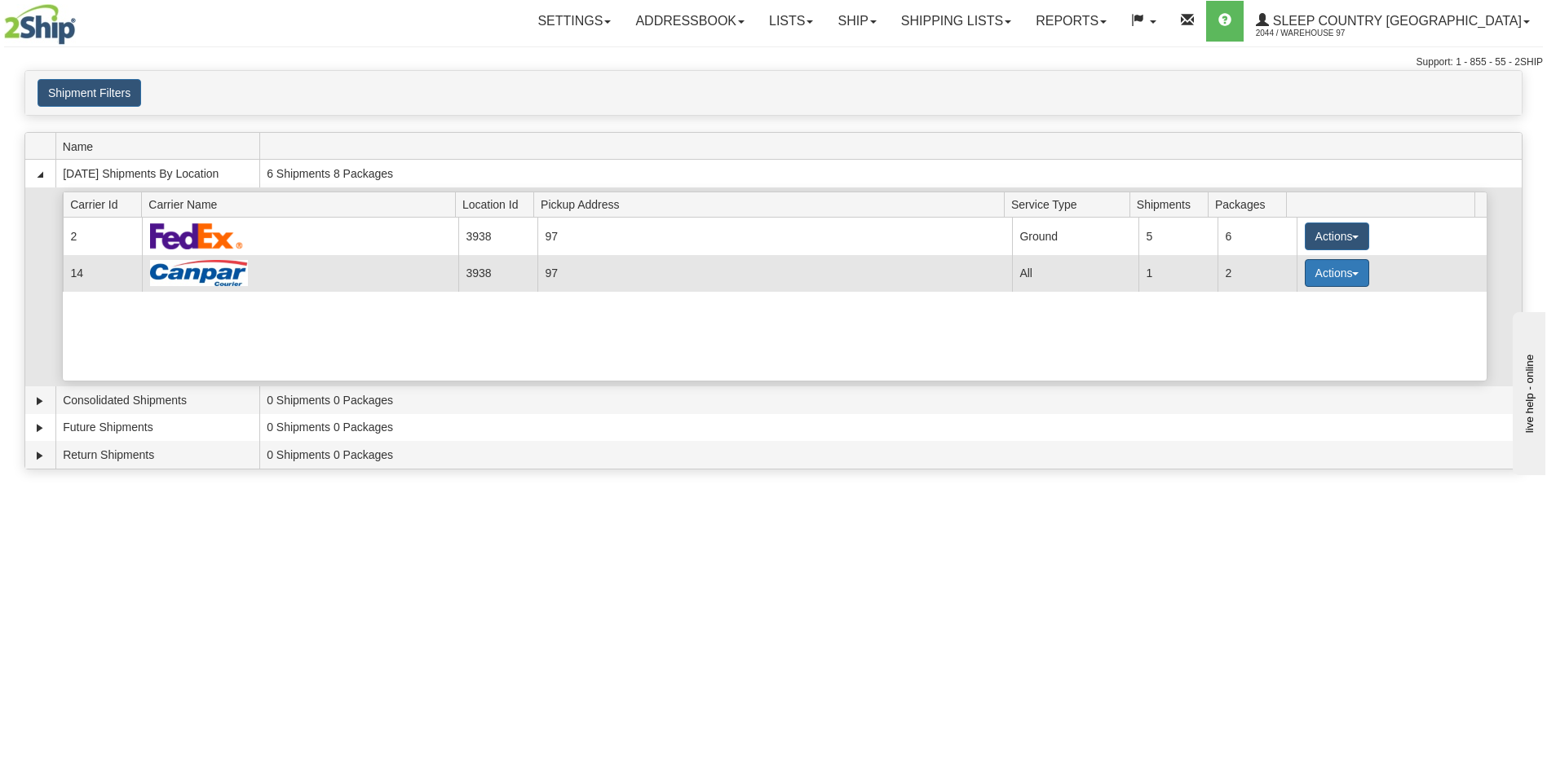
click at [1333, 272] on button "Actions" at bounding box center [1336, 273] width 65 height 28
click at [1286, 324] on span "Close" at bounding box center [1272, 325] width 38 height 12
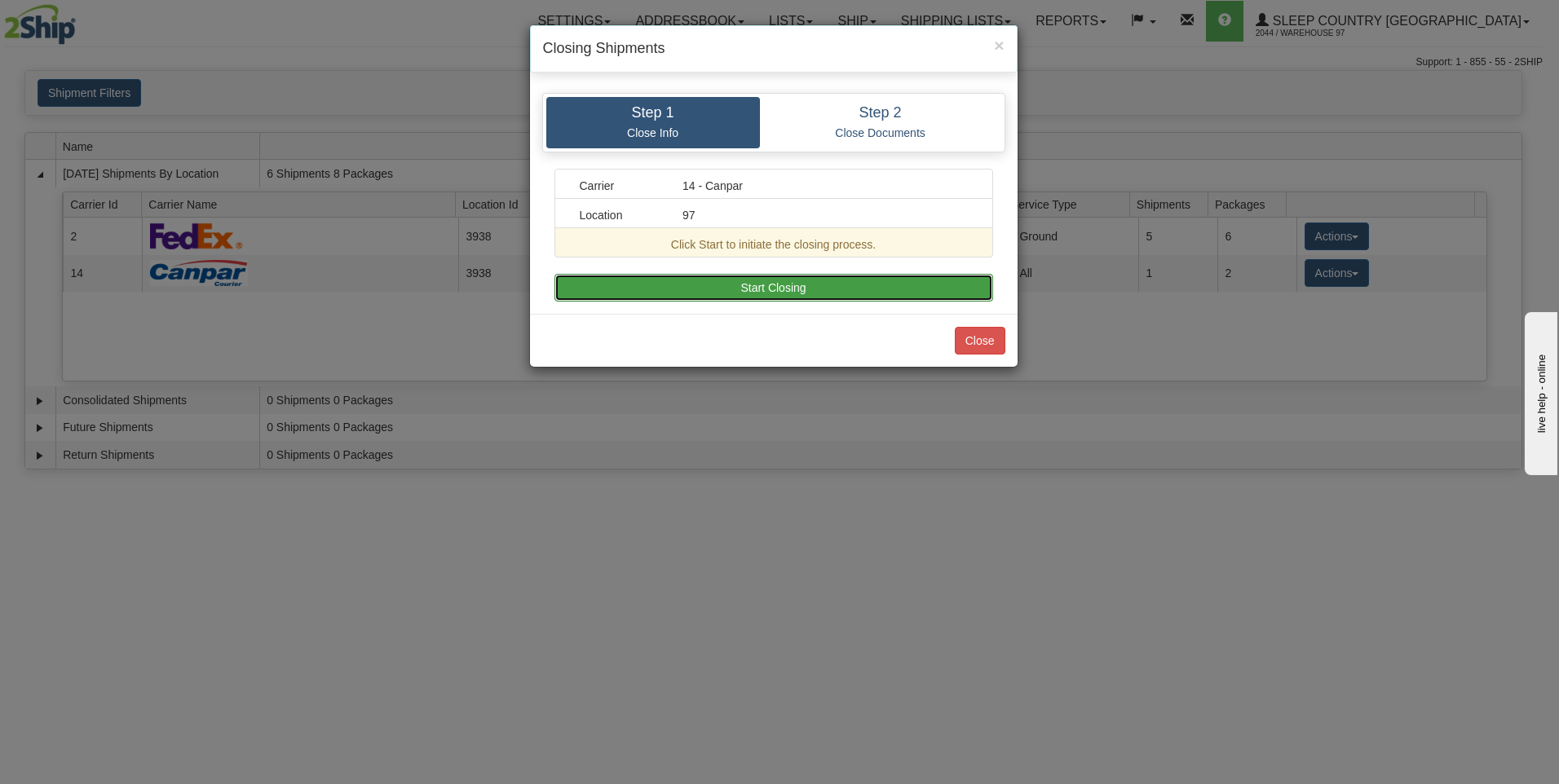
click at [770, 281] on button "Start Closing" at bounding box center [773, 287] width 439 height 28
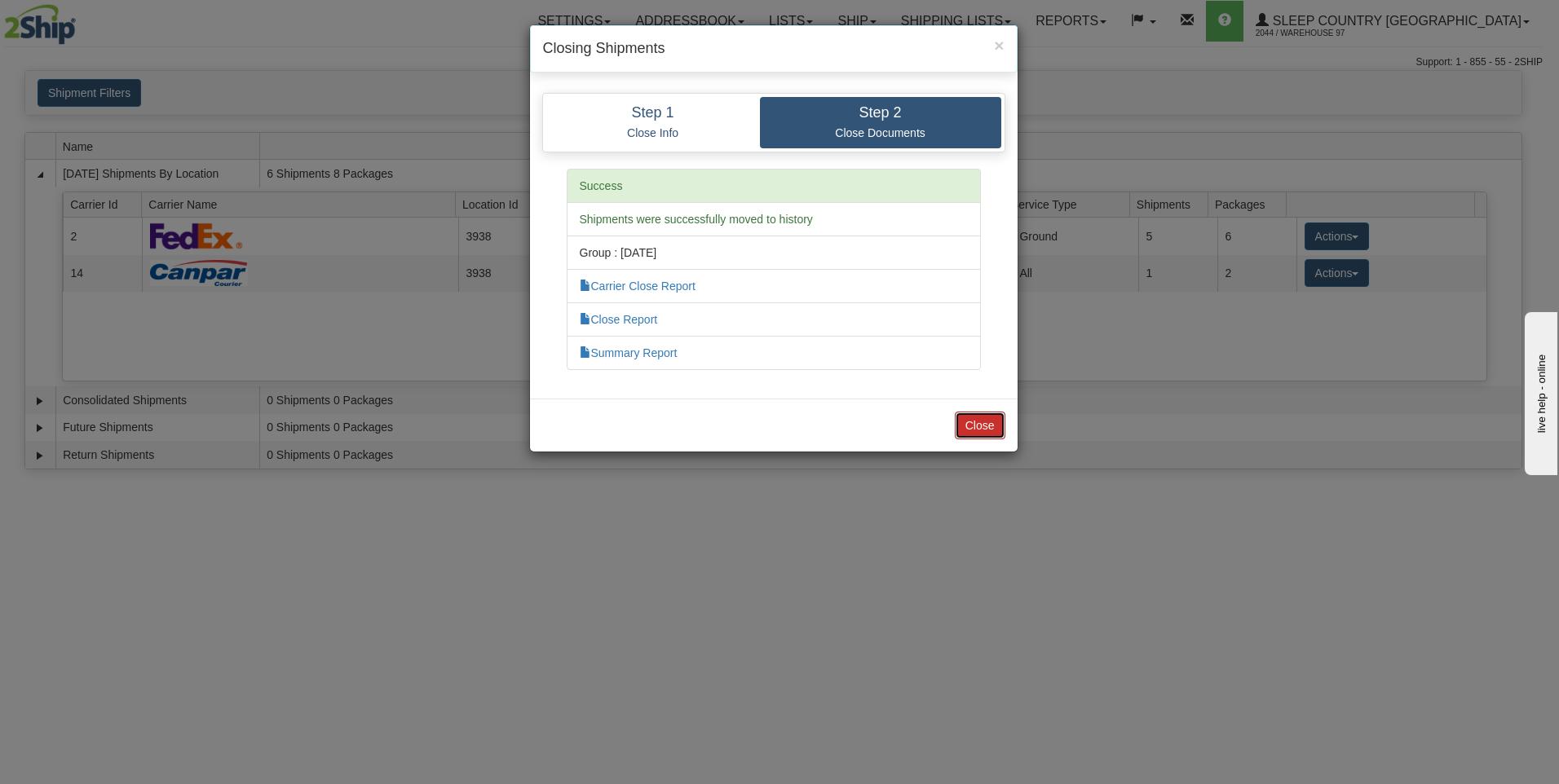
click at [977, 427] on button "Close" at bounding box center [980, 425] width 51 height 28
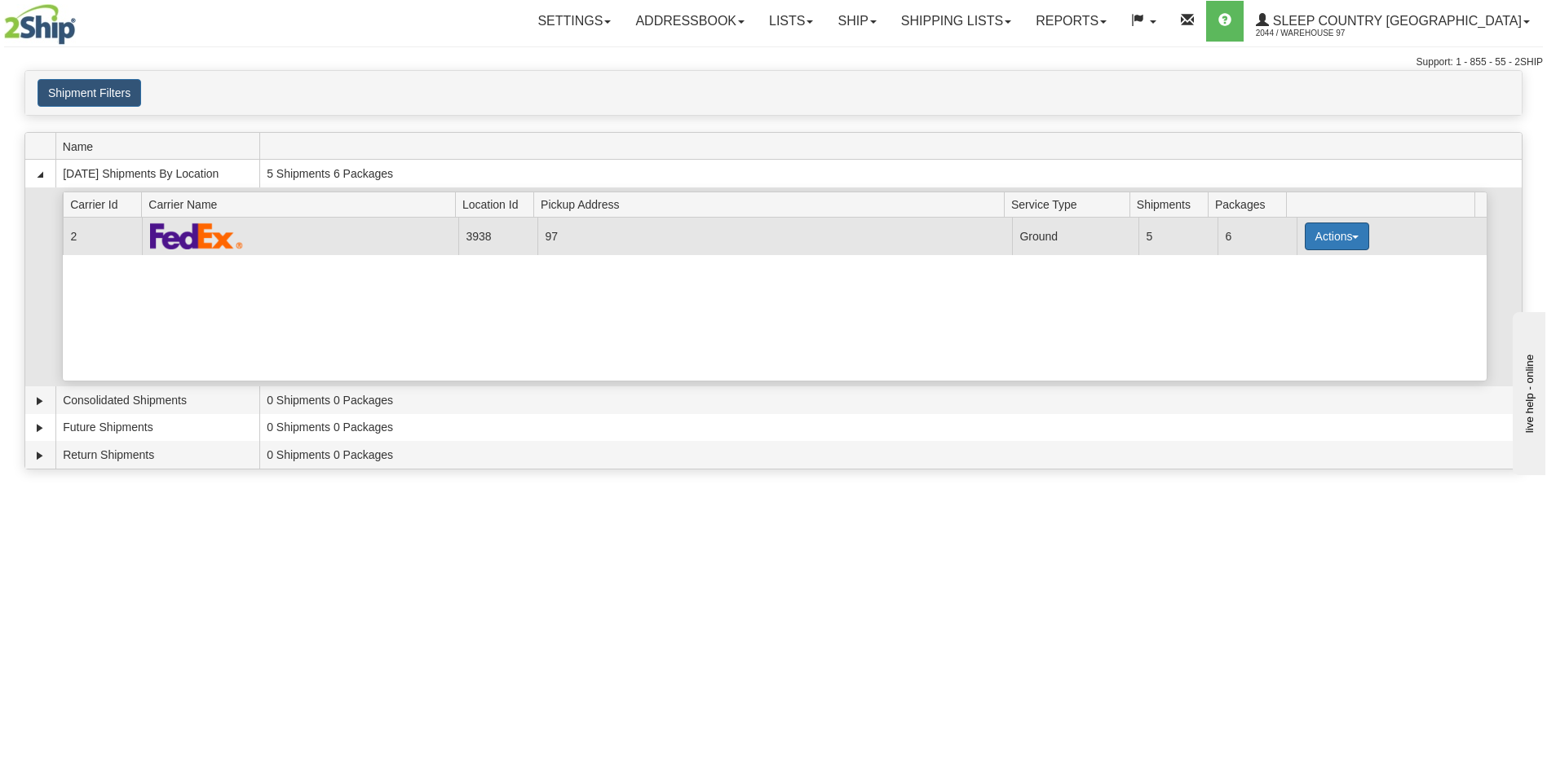
click at [1327, 237] on button "Actions" at bounding box center [1336, 236] width 65 height 28
click at [1272, 288] on span "Close" at bounding box center [1272, 288] width 38 height 12
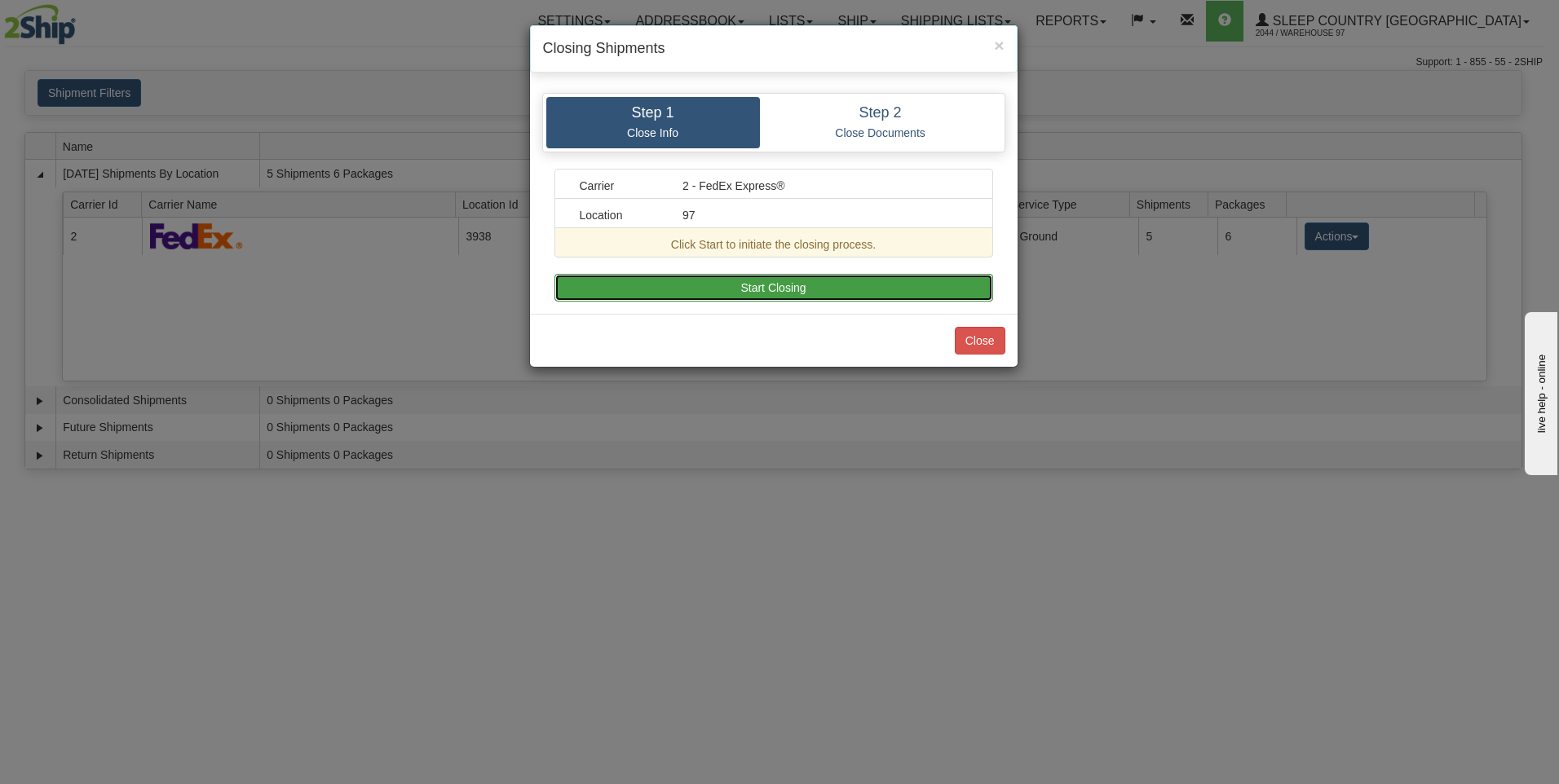
click at [717, 293] on button "Start Closing" at bounding box center [773, 287] width 439 height 28
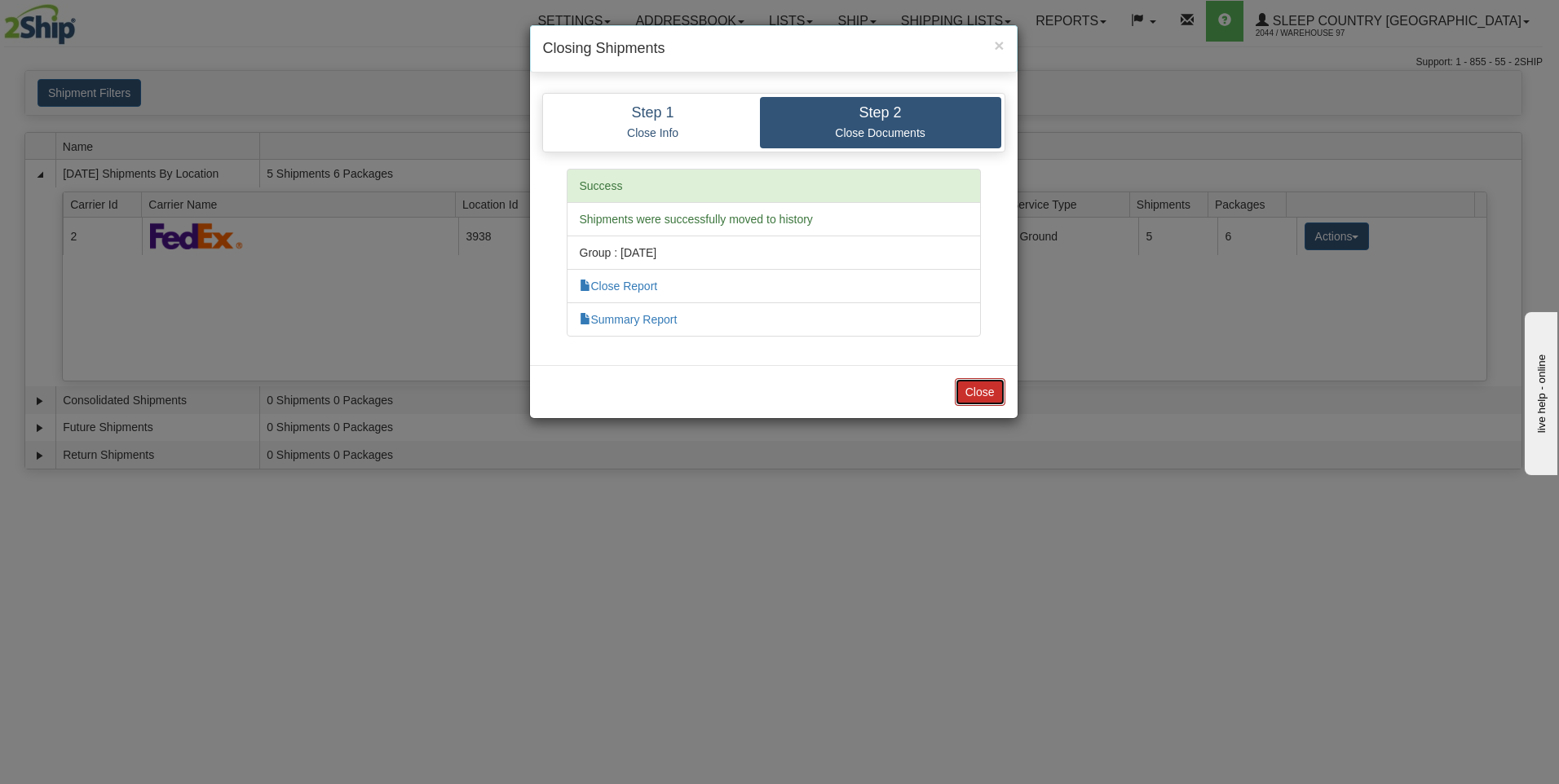
click at [985, 392] on button "Close" at bounding box center [980, 392] width 51 height 28
